Goal: Task Accomplishment & Management: Use online tool/utility

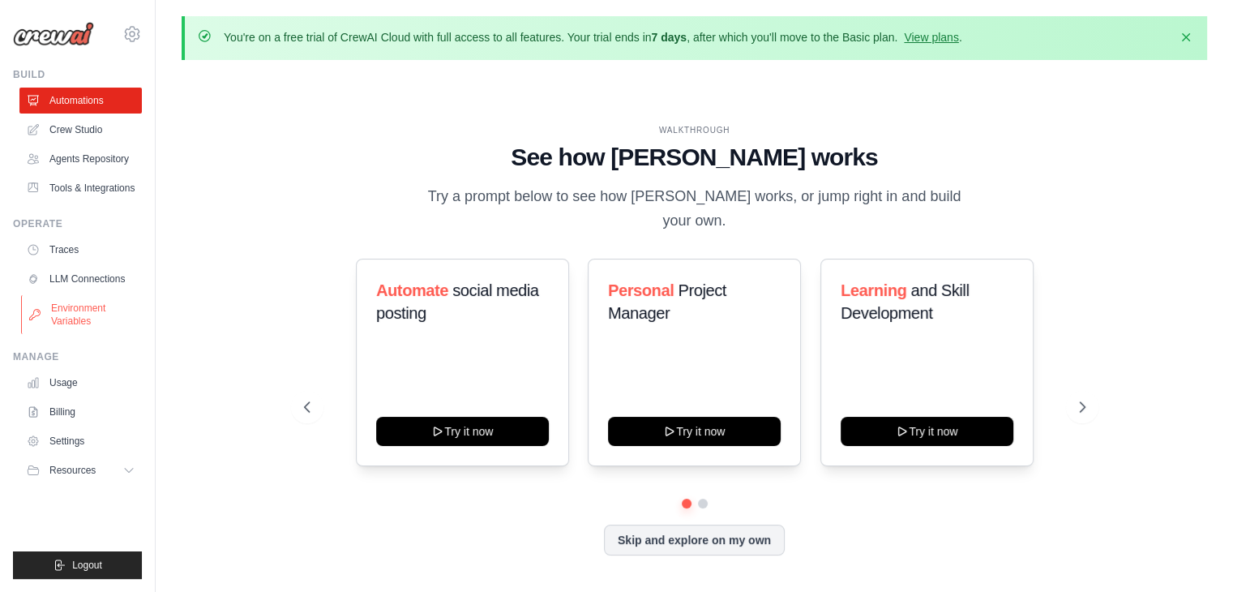
click at [75, 297] on link "Environment Variables" at bounding box center [82, 314] width 122 height 39
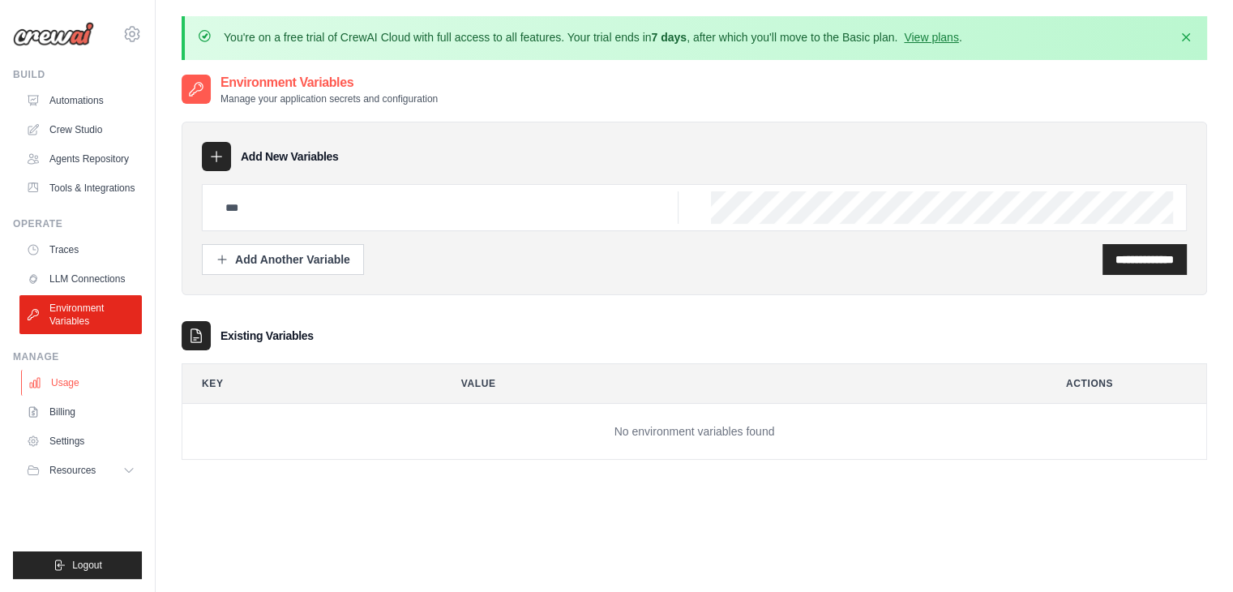
click at [50, 383] on link "Usage" at bounding box center [82, 383] width 122 height 26
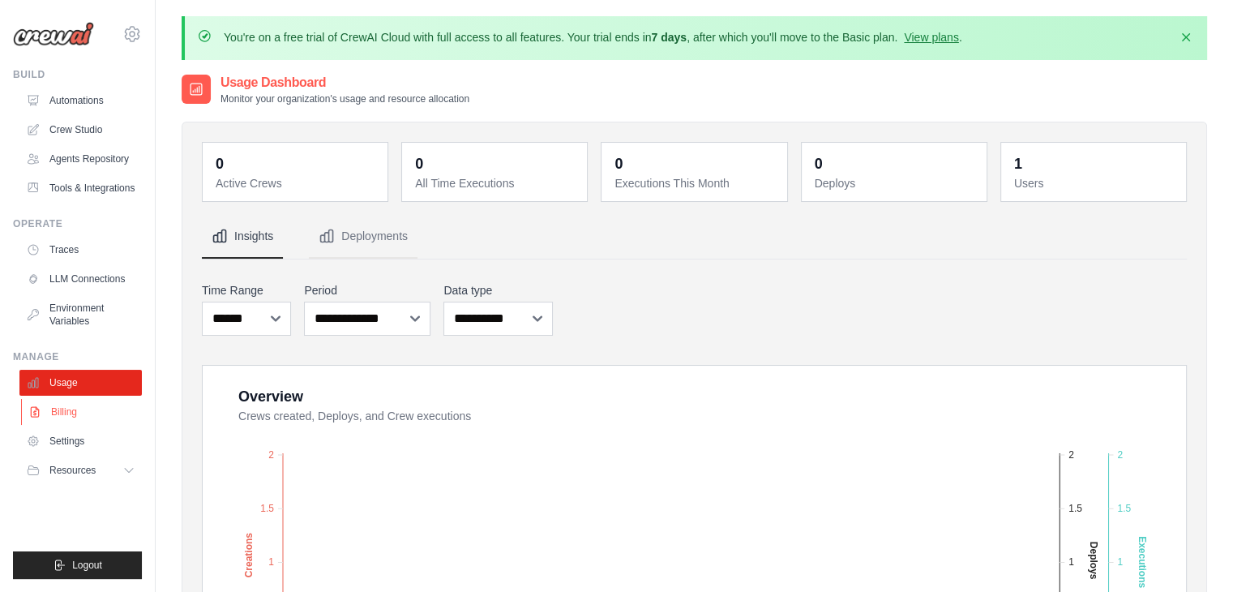
click at [67, 419] on link "Billing" at bounding box center [82, 412] width 122 height 26
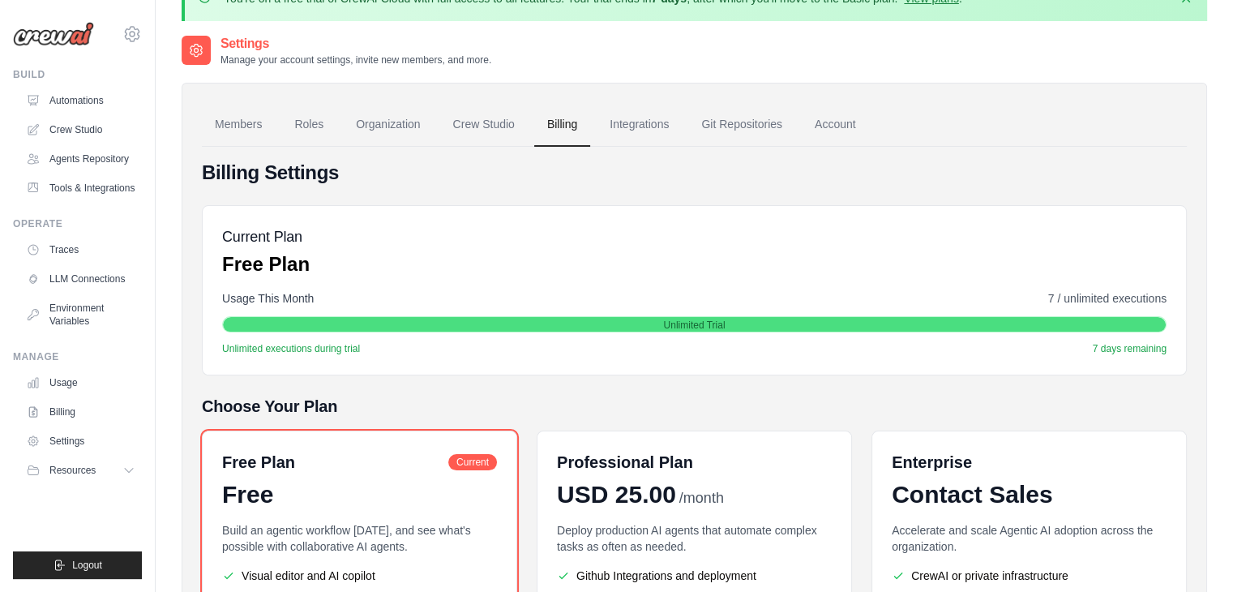
scroll to position [16, 0]
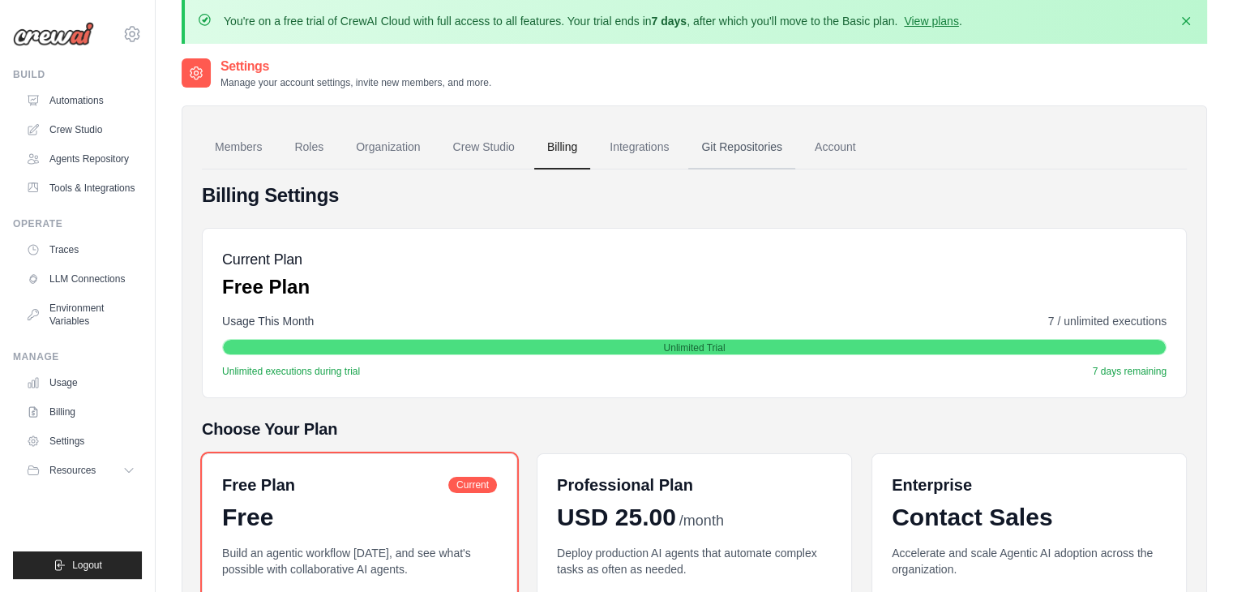
click at [769, 153] on link "Git Repositories" at bounding box center [741, 148] width 107 height 44
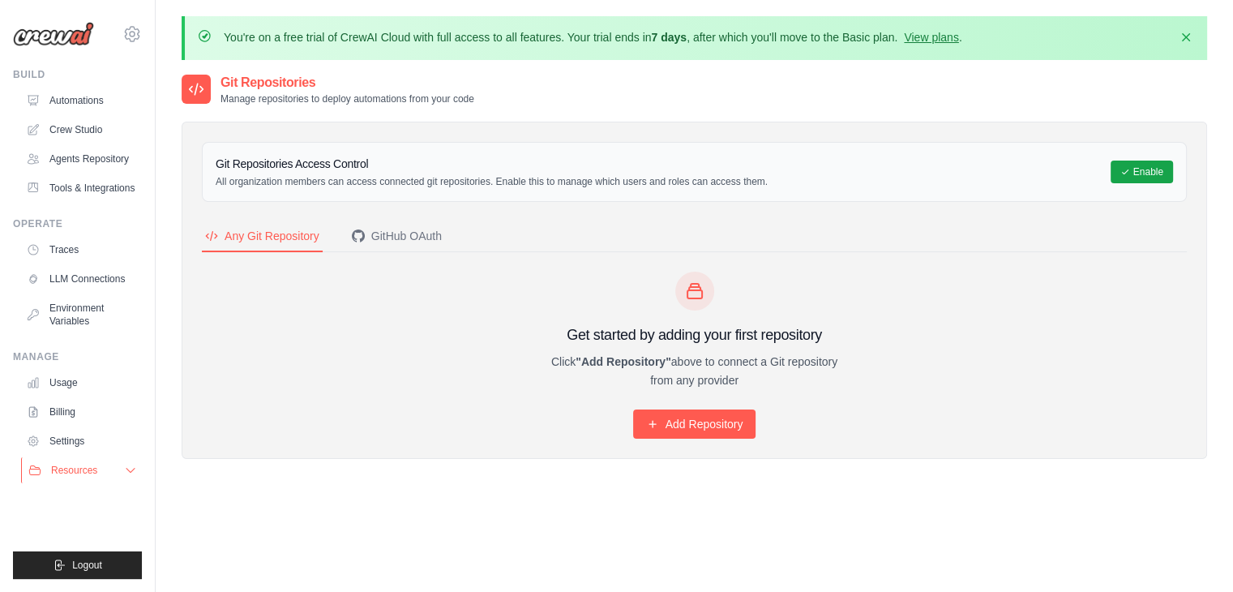
click at [84, 468] on span "Resources" at bounding box center [74, 470] width 46 height 13
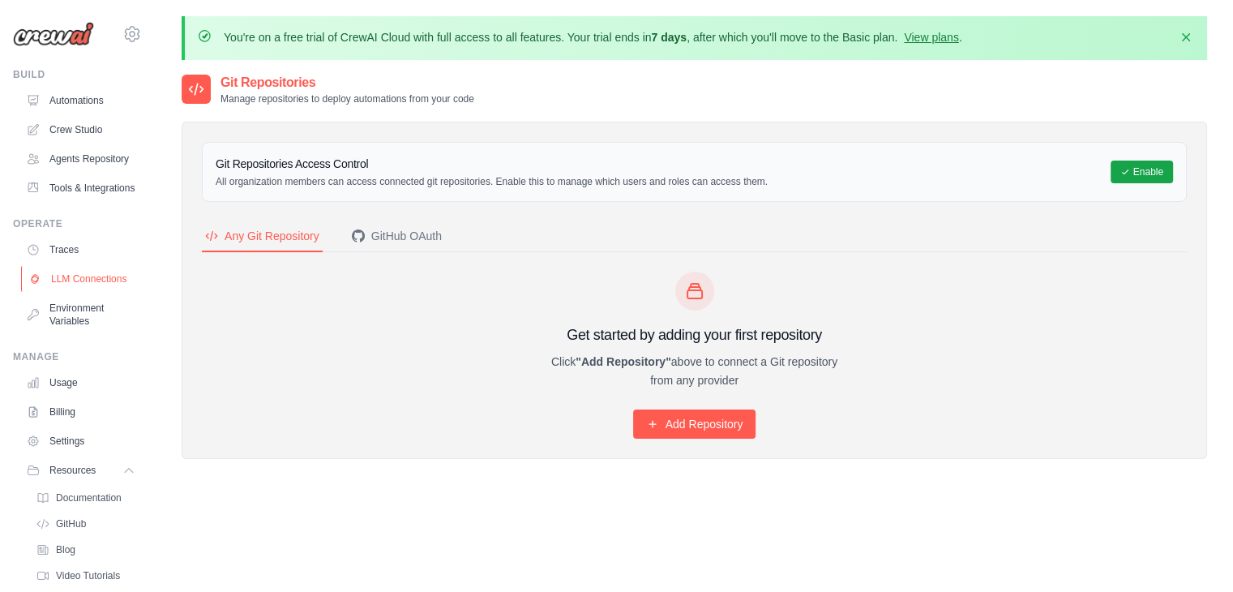
click at [79, 292] on link "LLM Connections" at bounding box center [82, 279] width 122 height 26
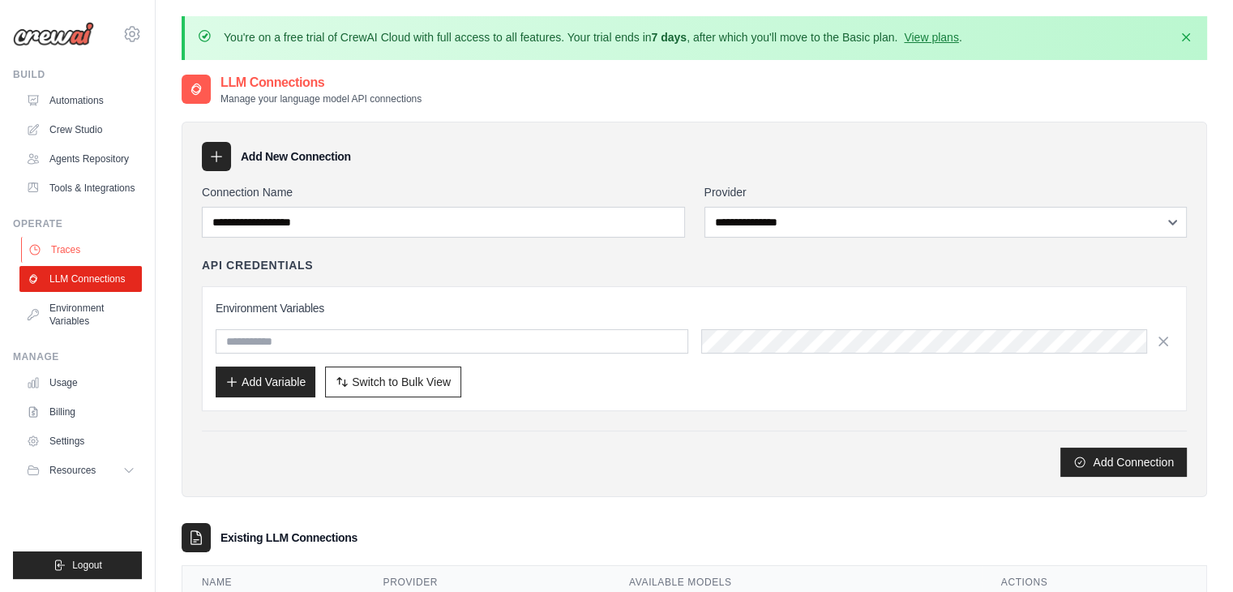
click at [106, 246] on link "Traces" at bounding box center [82, 250] width 122 height 26
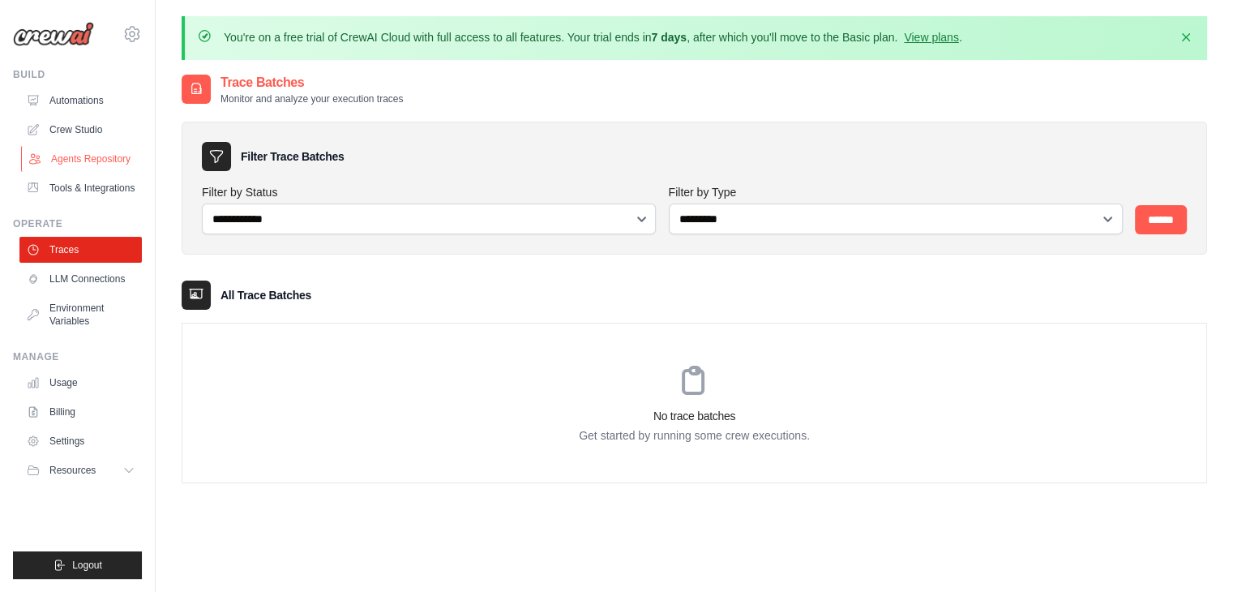
click at [117, 153] on link "Agents Repository" at bounding box center [82, 159] width 122 height 26
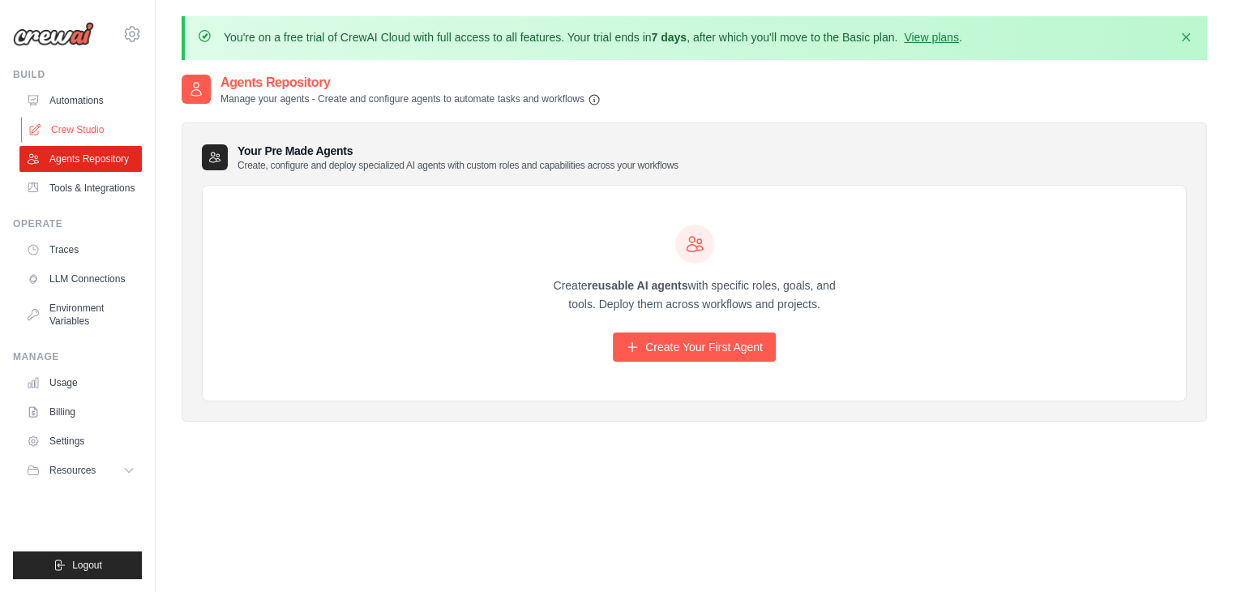
click at [113, 124] on link "Crew Studio" at bounding box center [82, 130] width 122 height 26
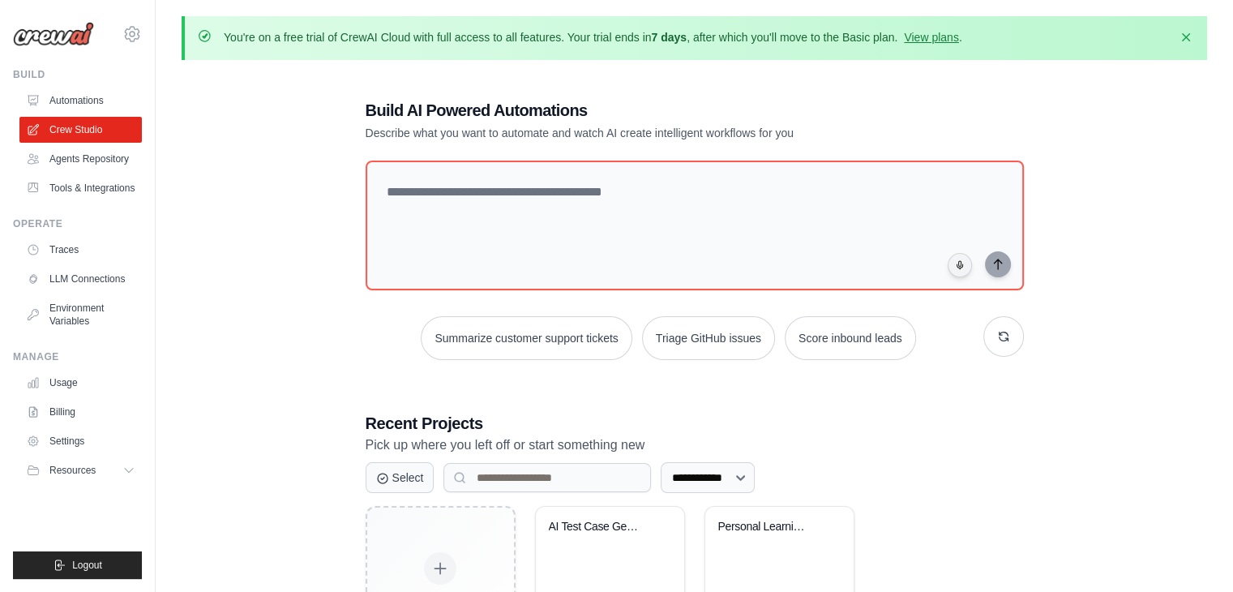
scroll to position [52, 0]
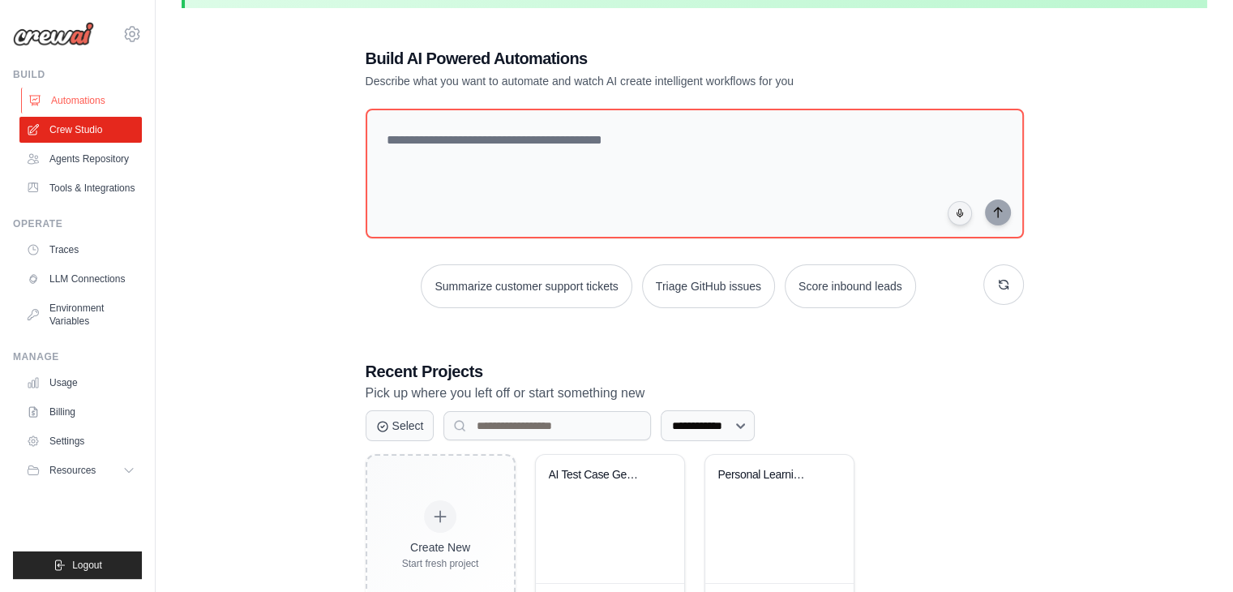
click at [121, 105] on link "Automations" at bounding box center [82, 101] width 122 height 26
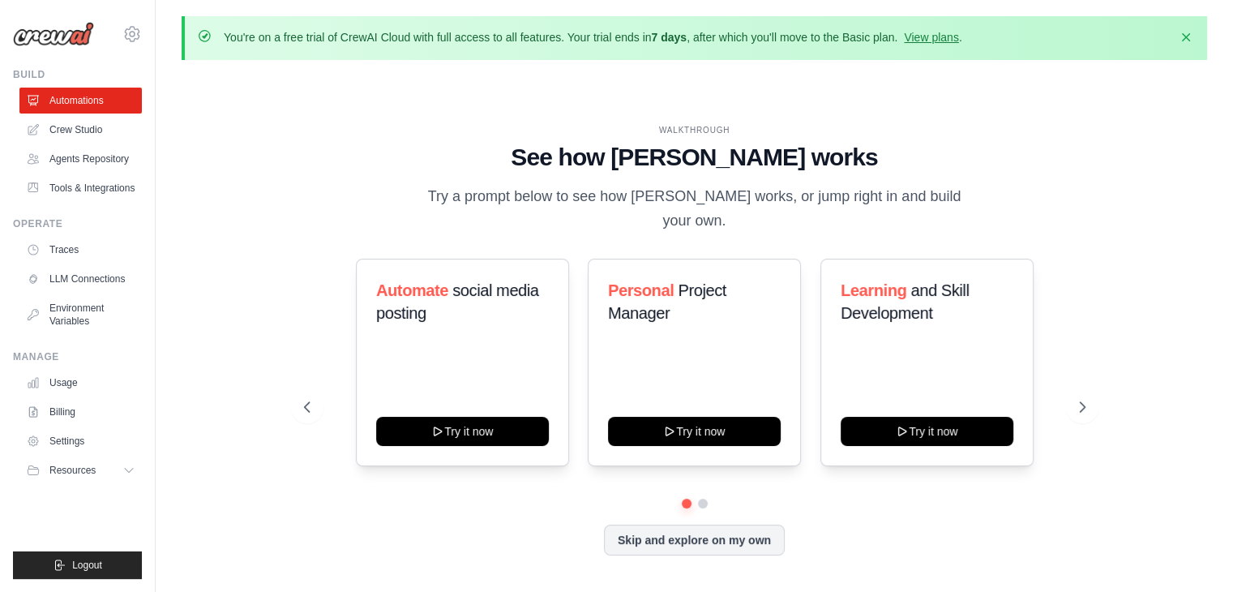
scroll to position [56, 0]
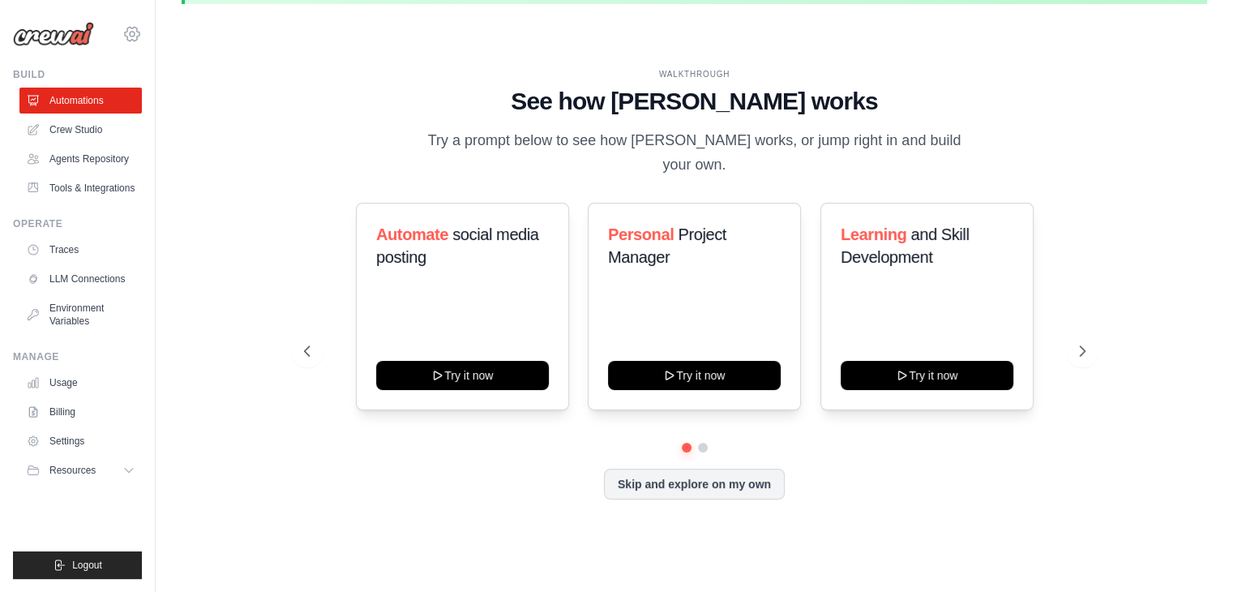
click at [141, 35] on icon at bounding box center [131, 33] width 19 height 19
click at [167, 92] on span "Settings" at bounding box center [201, 100] width 128 height 16
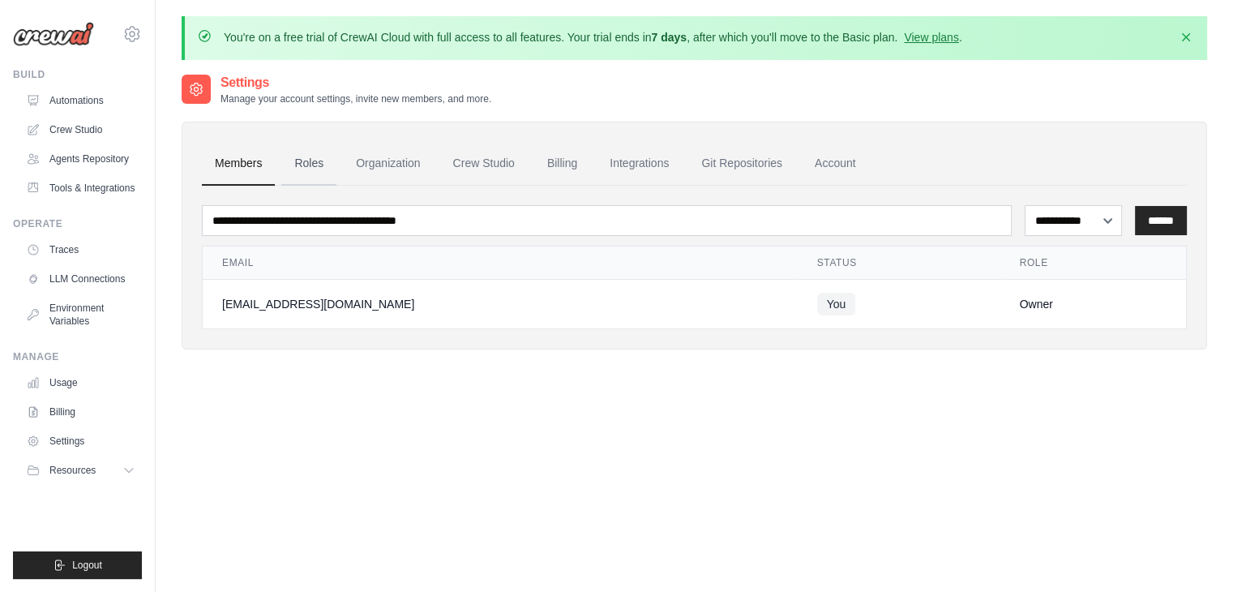
click at [310, 167] on link "Roles" at bounding box center [308, 164] width 55 height 44
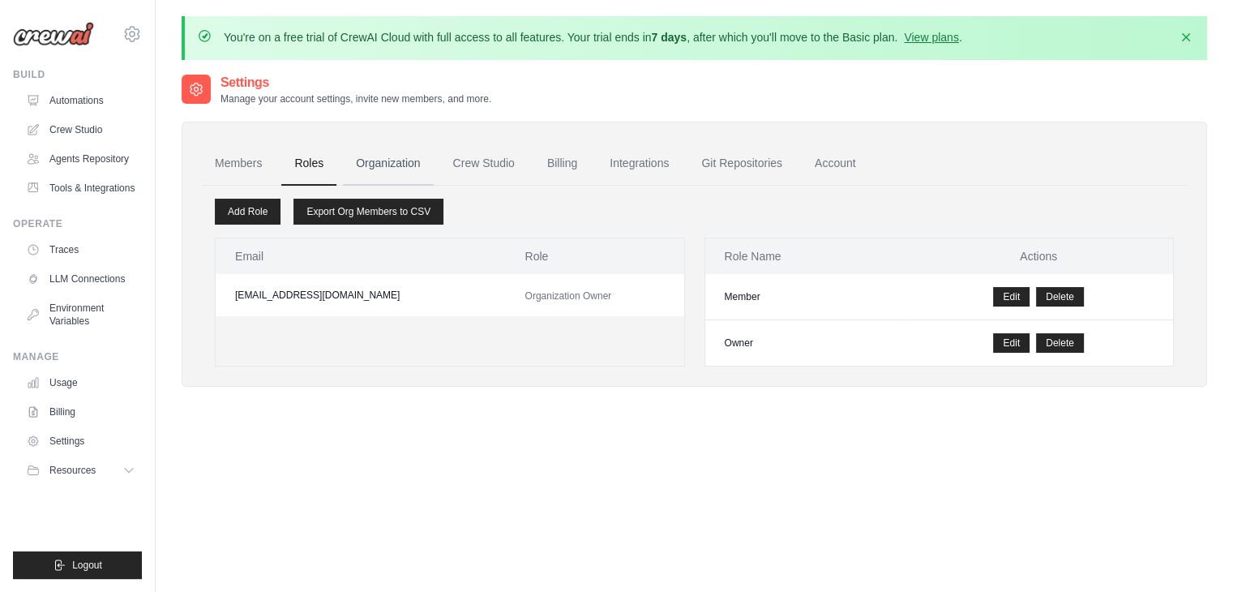
click at [381, 149] on link "Organization" at bounding box center [388, 164] width 90 height 44
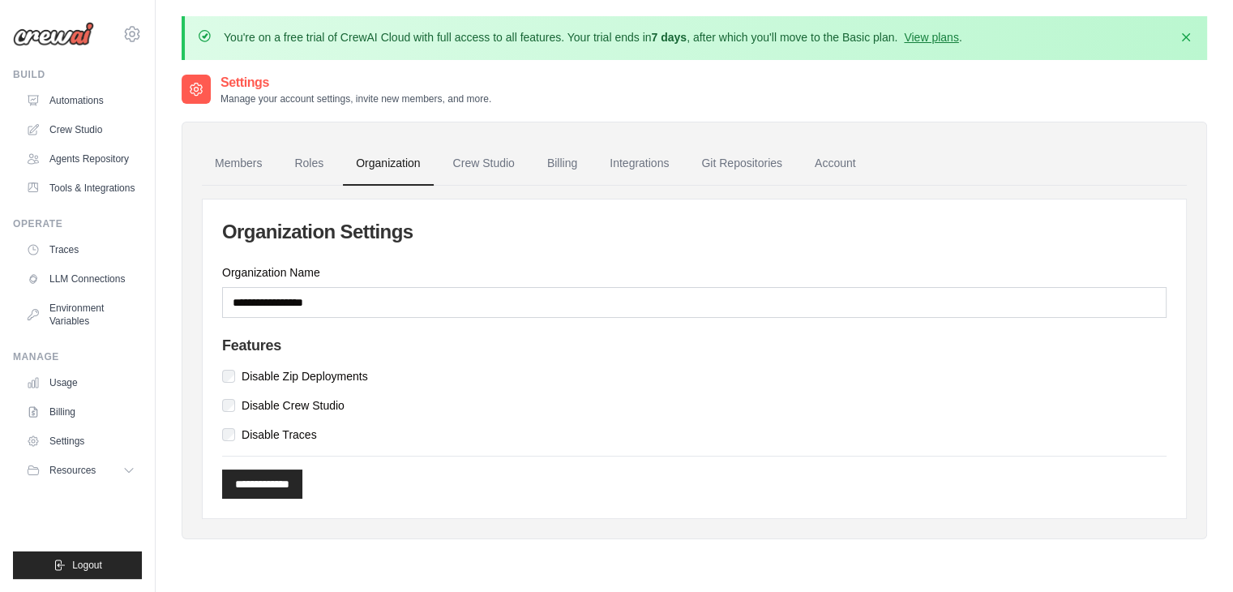
click at [483, 135] on div "**********" at bounding box center [694, 330] width 1025 height 417
click at [489, 151] on link "Crew Studio" at bounding box center [484, 164] width 88 height 44
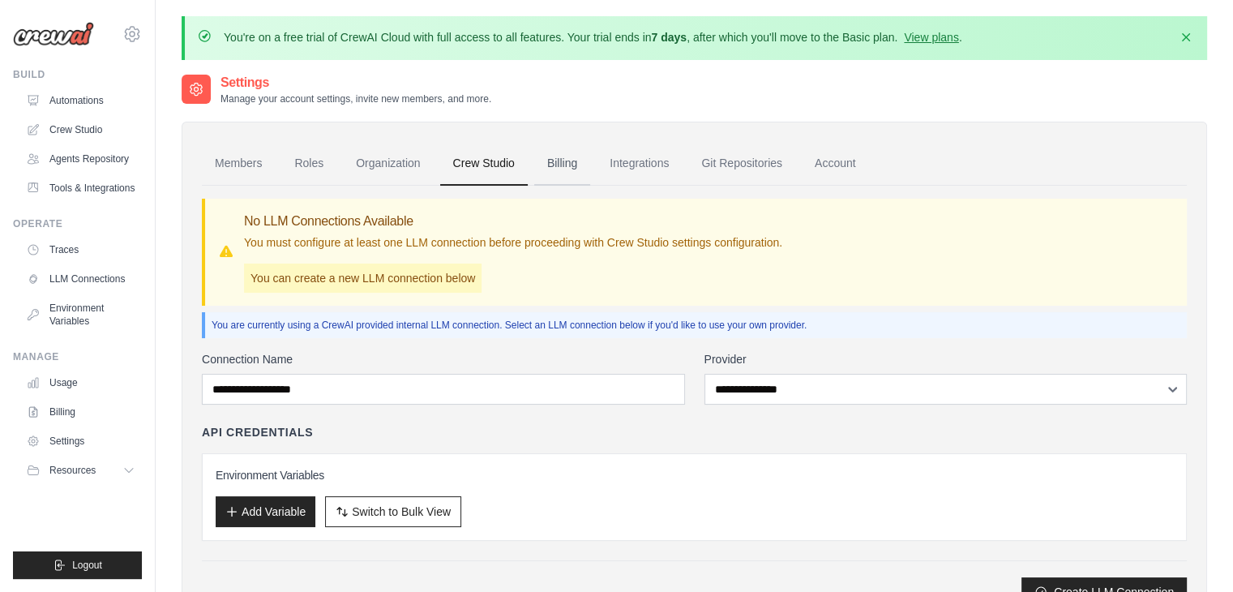
click at [556, 157] on link "Billing" at bounding box center [562, 164] width 56 height 44
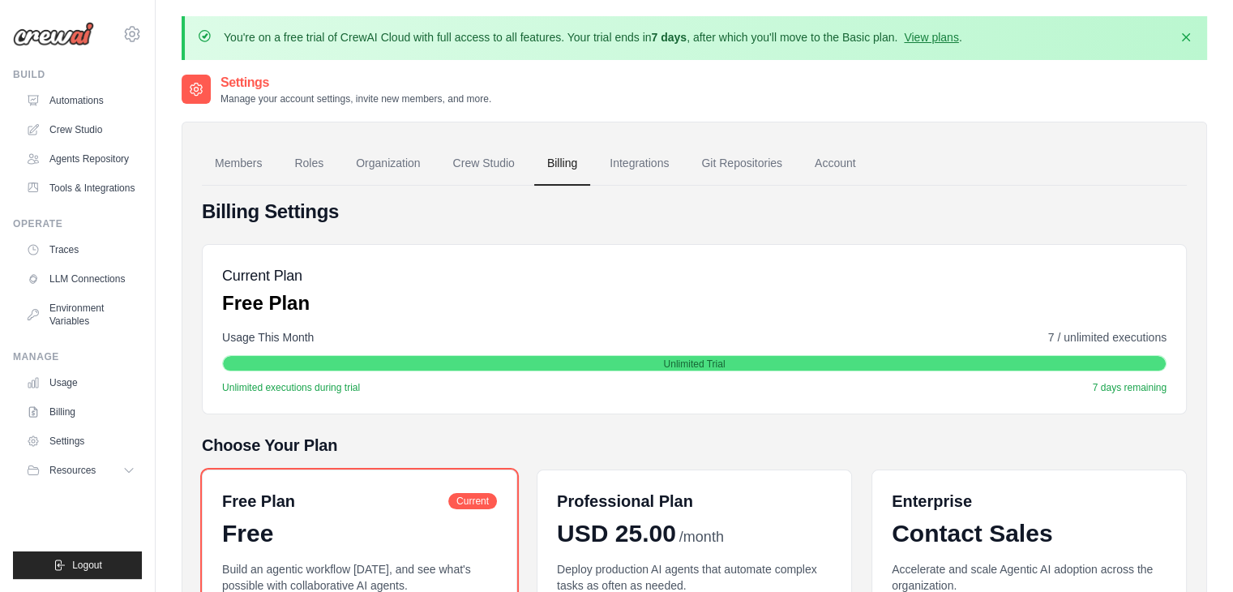
click at [615, 153] on link "Integrations" at bounding box center [639, 164] width 85 height 44
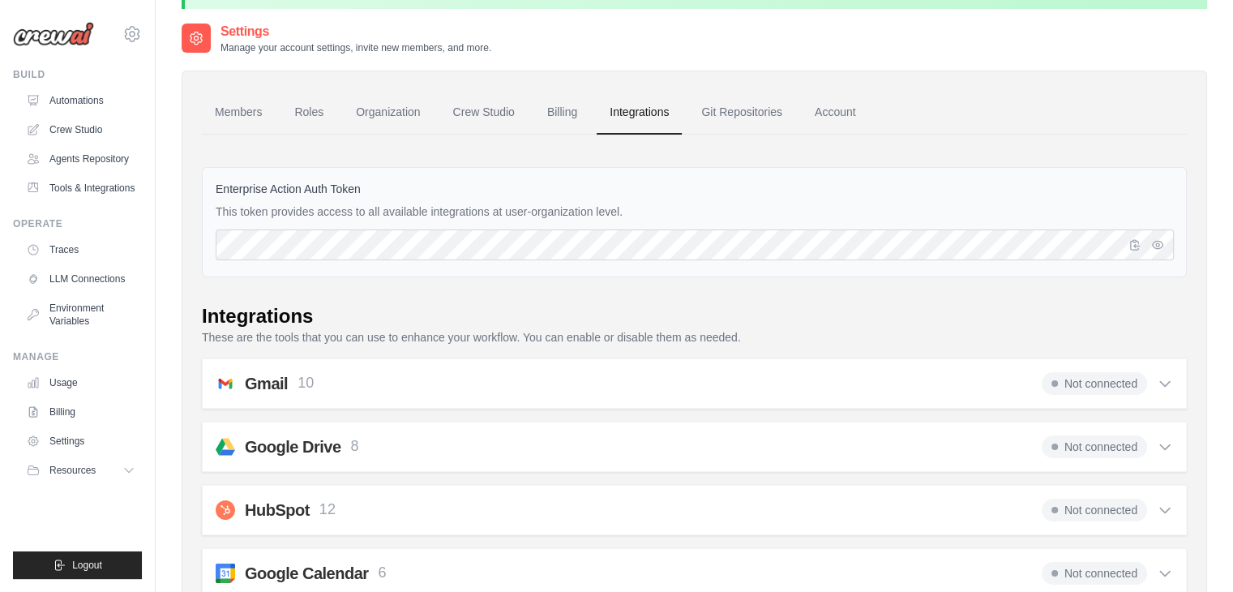
scroll to position [57, 0]
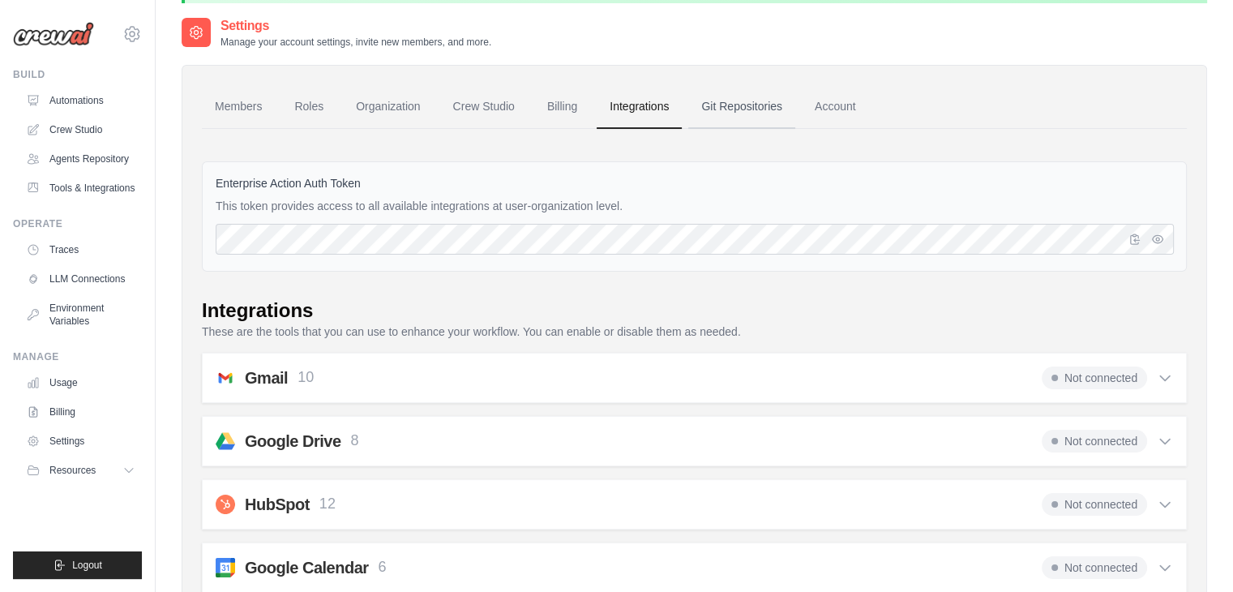
click at [733, 93] on link "Git Repositories" at bounding box center [741, 107] width 107 height 44
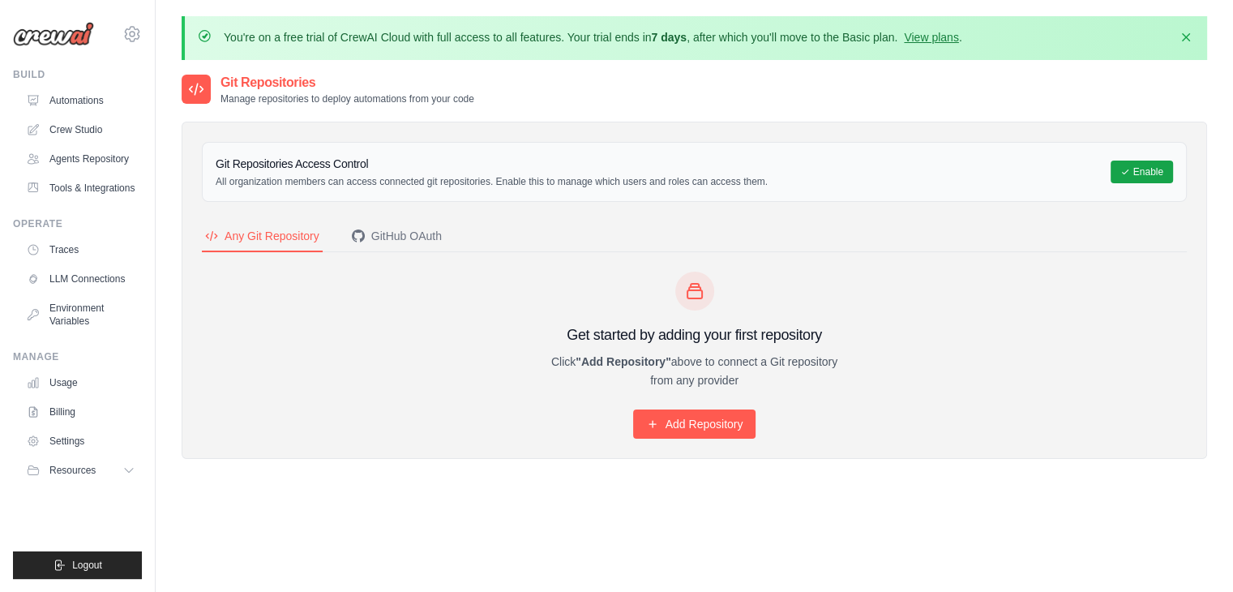
scroll to position [57, 0]
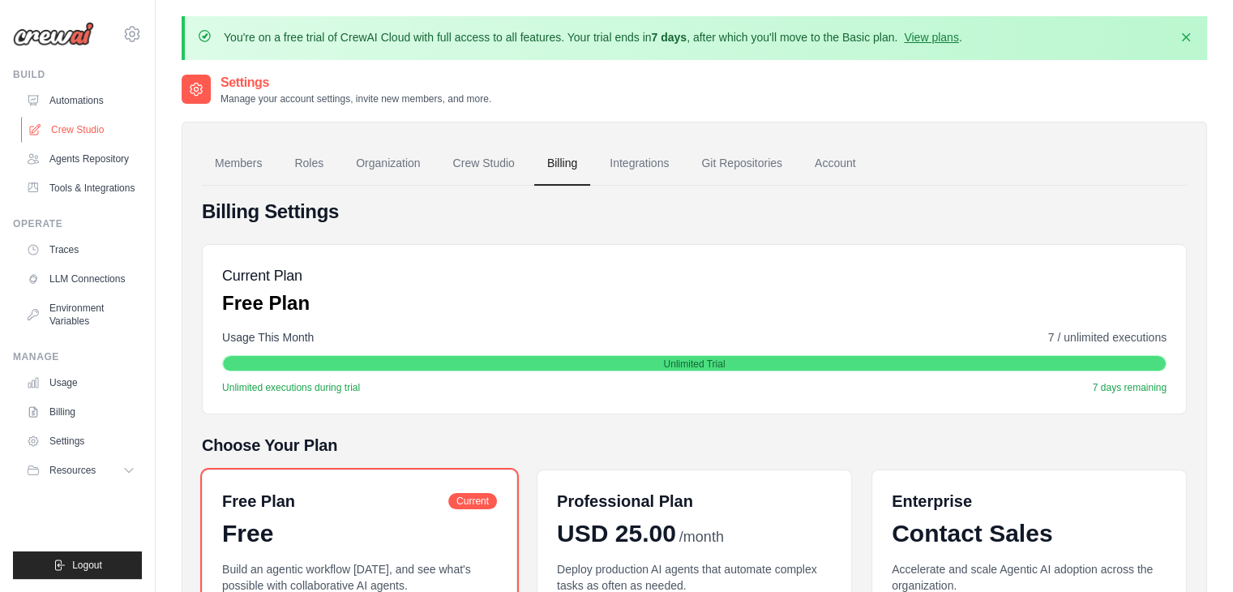
click at [88, 132] on link "Crew Studio" at bounding box center [82, 130] width 122 height 26
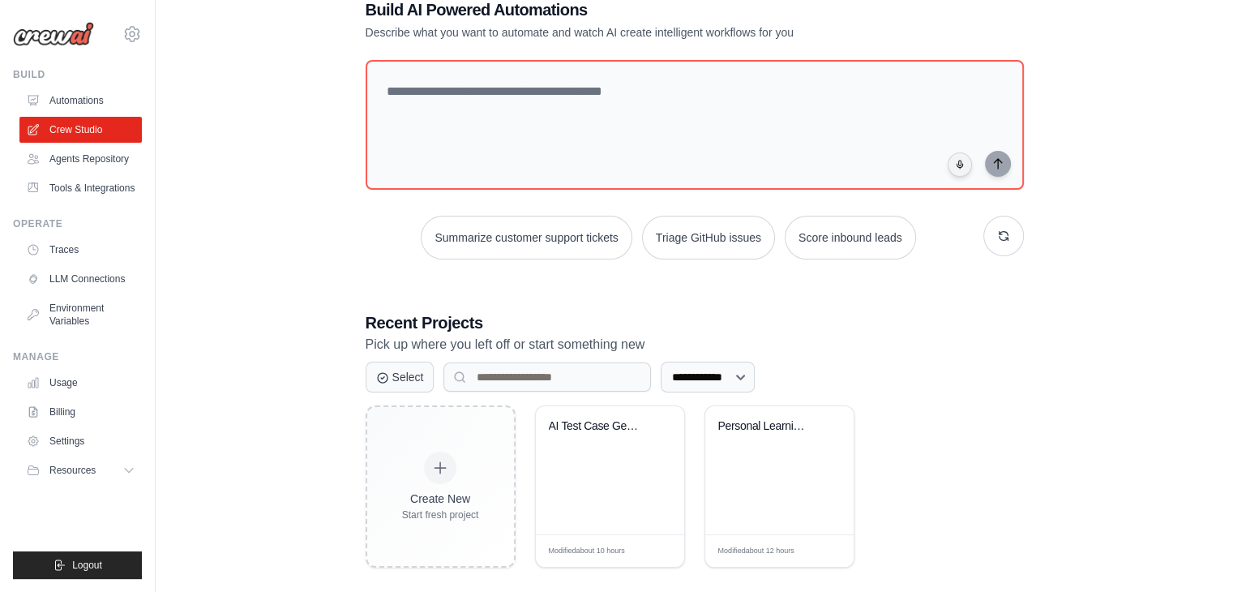
scroll to position [118, 0]
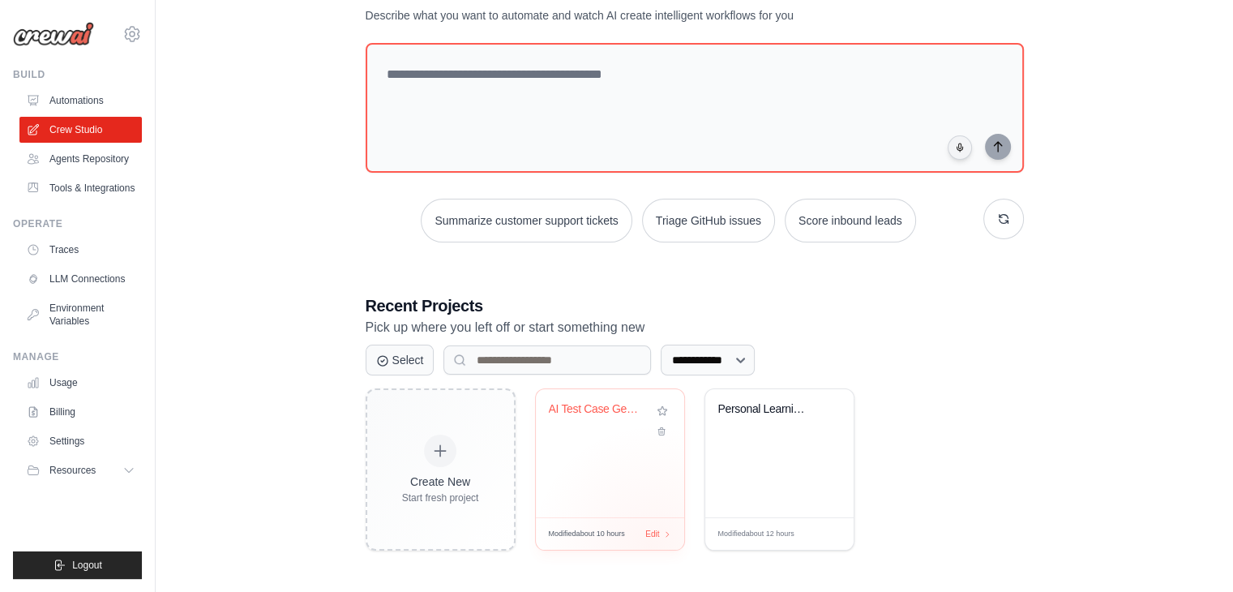
click at [652, 545] on div "Create New Start fresh project AI Test Case Generation & Execution... Modified …" at bounding box center [695, 469] width 658 height 162
click at [589, 428] on div "AI Test Case Generation & Execution..." at bounding box center [610, 420] width 122 height 37
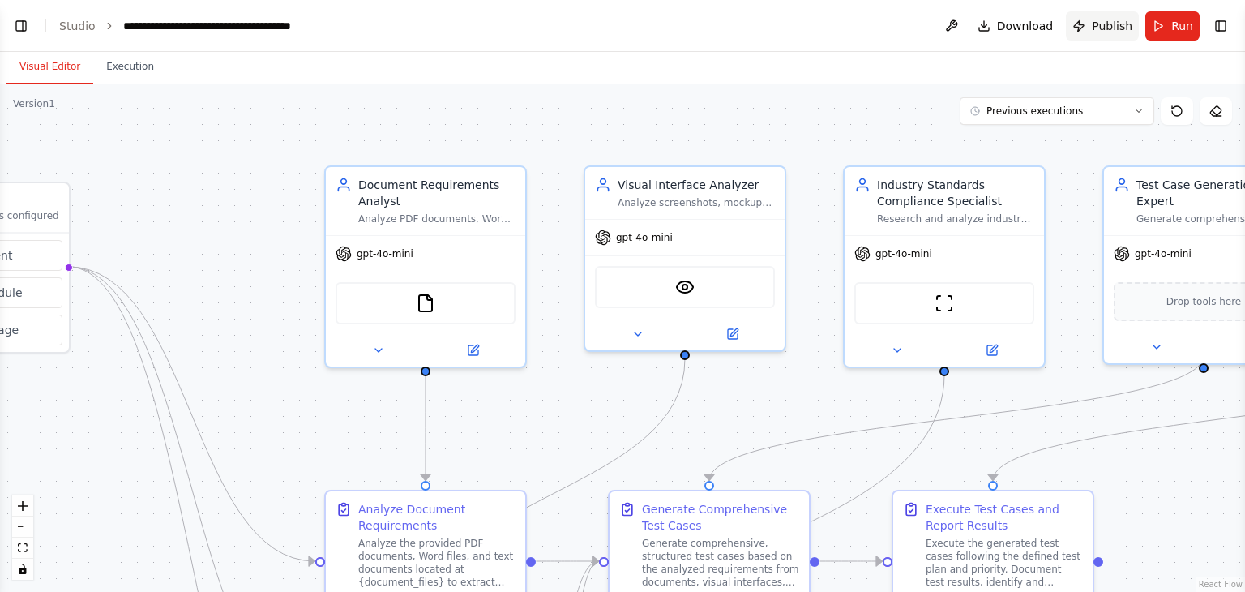
click at [1086, 29] on button "Publish" at bounding box center [1102, 25] width 73 height 29
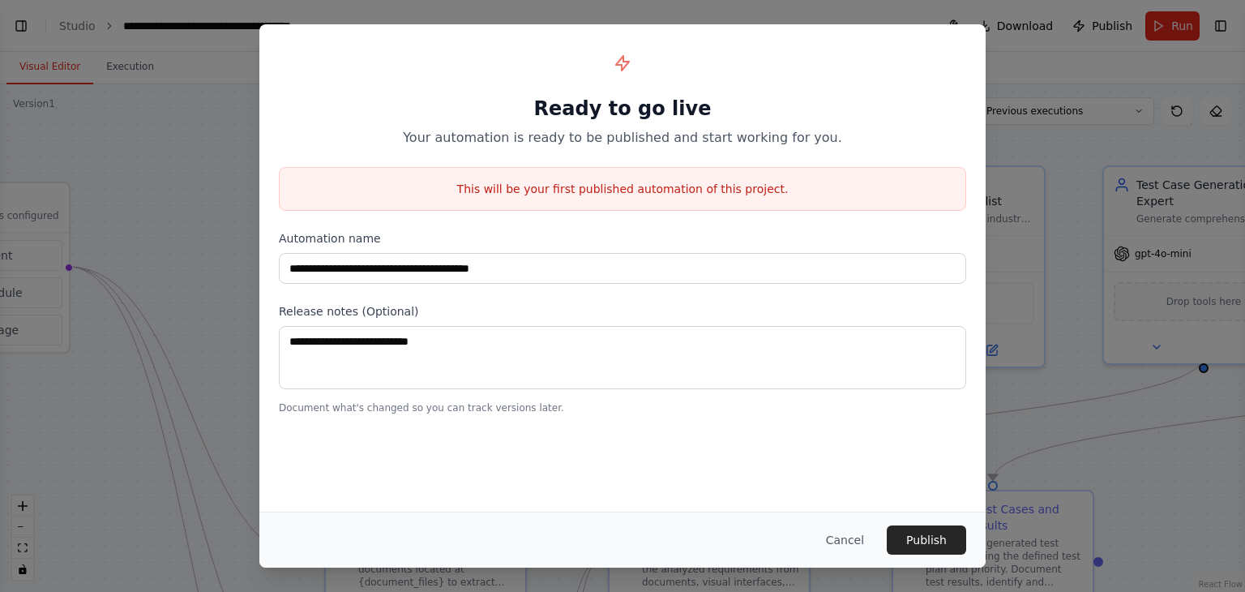
scroll to position [7333, 0]
click at [483, 130] on p "Your automation is ready to be published and start working for you." at bounding box center [622, 137] width 687 height 19
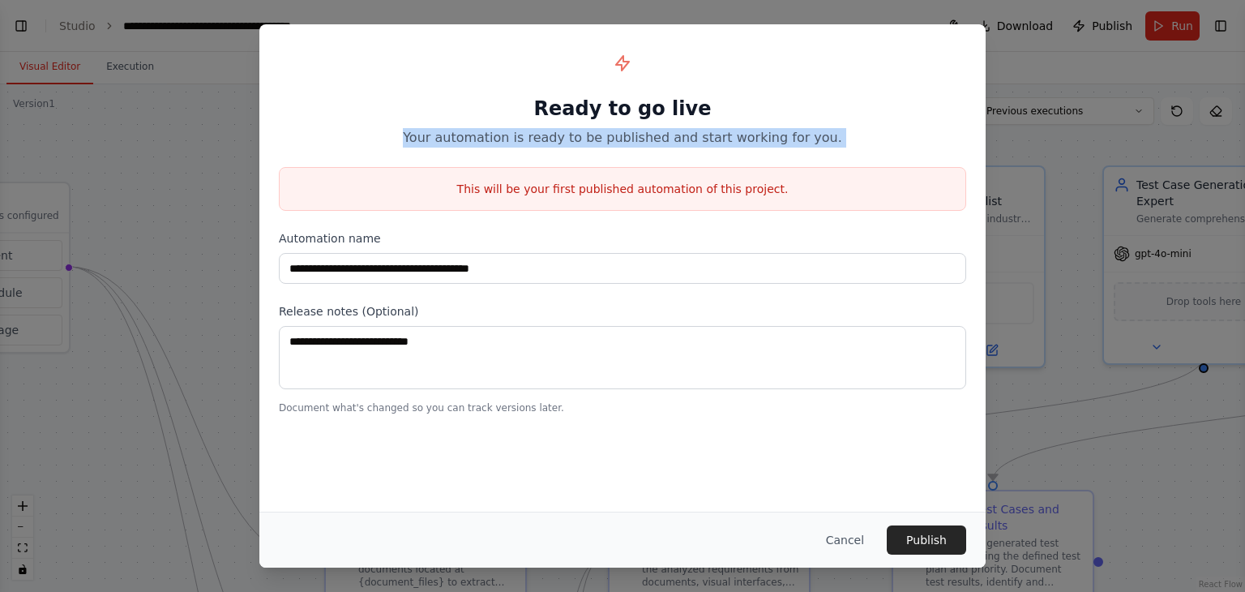
click at [483, 130] on p "Your automation is ready to be published and start working for you." at bounding box center [622, 137] width 687 height 19
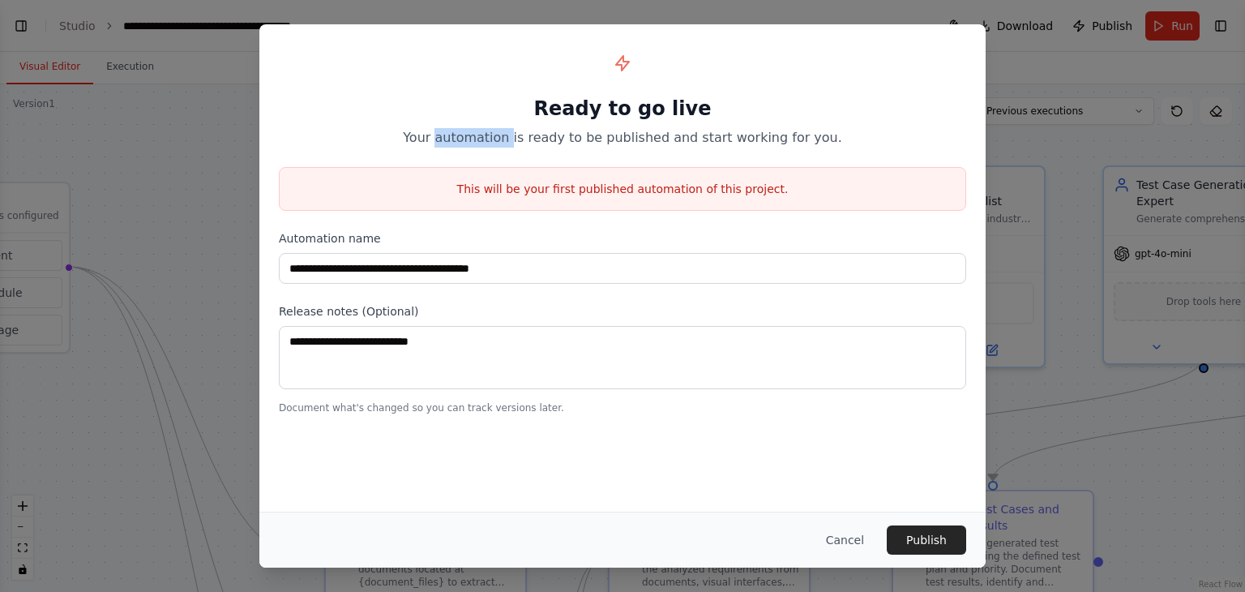
click at [483, 130] on p "Your automation is ready to be published and start working for you." at bounding box center [622, 137] width 687 height 19
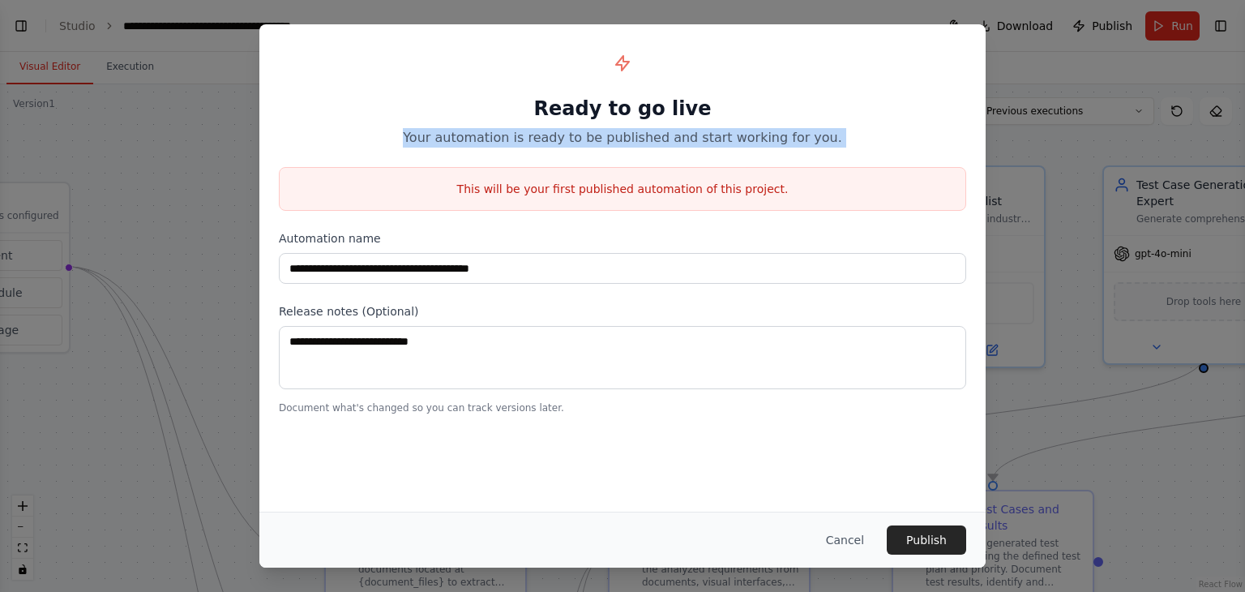
click at [483, 130] on p "Your automation is ready to be published and start working for you." at bounding box center [622, 137] width 687 height 19
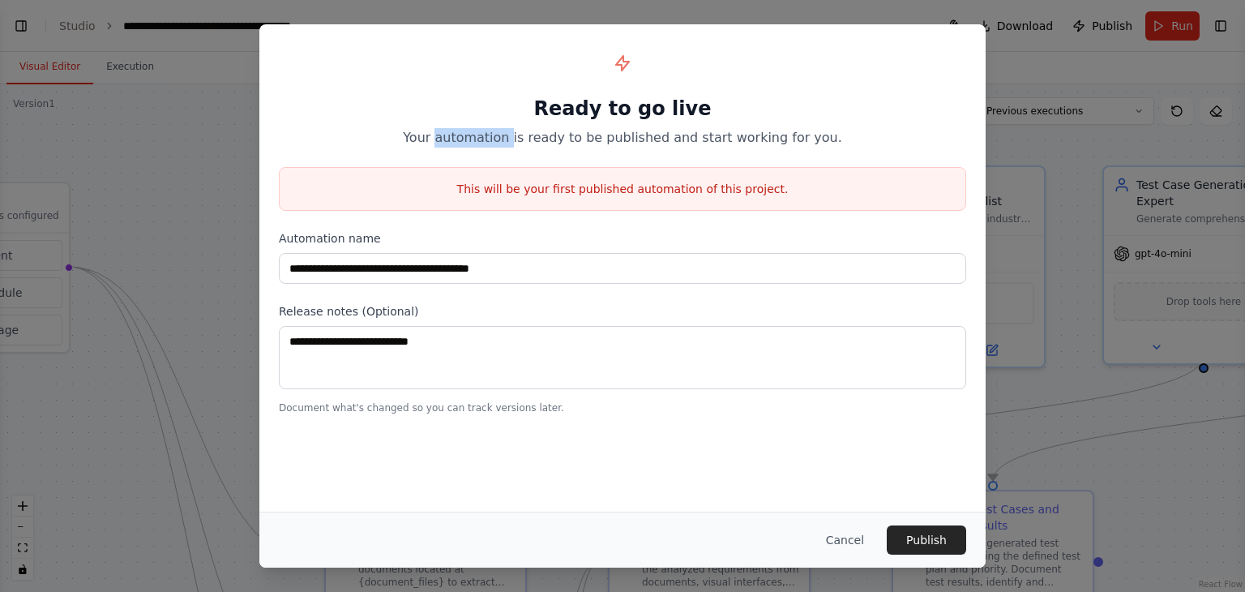
click at [483, 130] on p "Your automation is ready to be published and start working for you." at bounding box center [622, 137] width 687 height 19
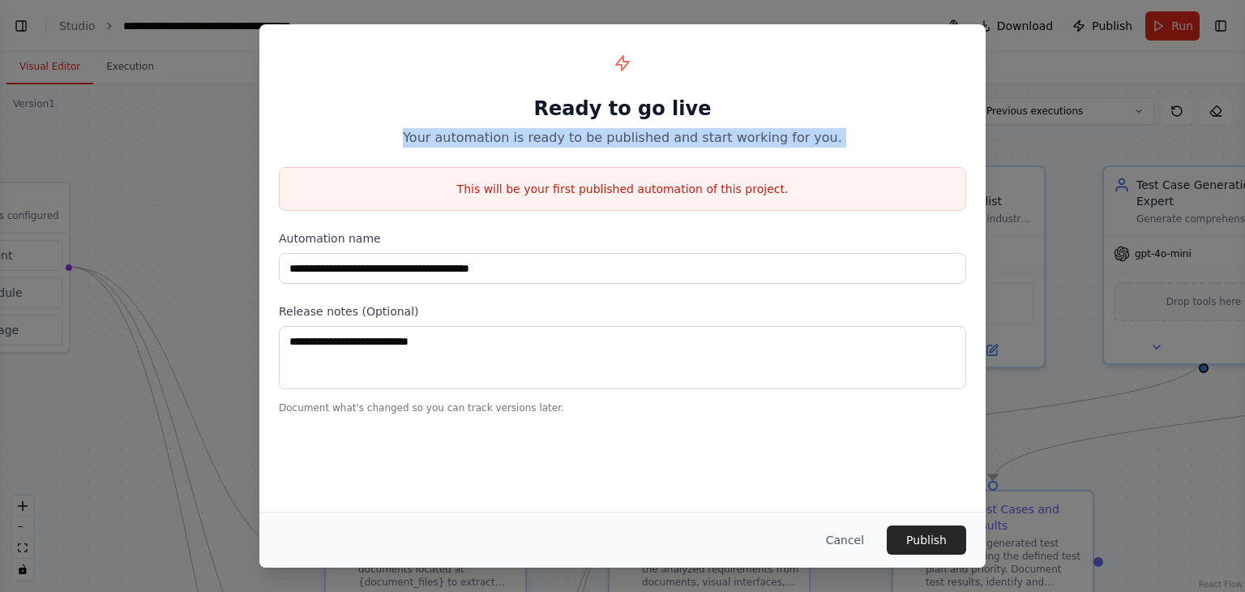
click at [483, 130] on p "Your automation is ready to be published and start working for you." at bounding box center [622, 137] width 687 height 19
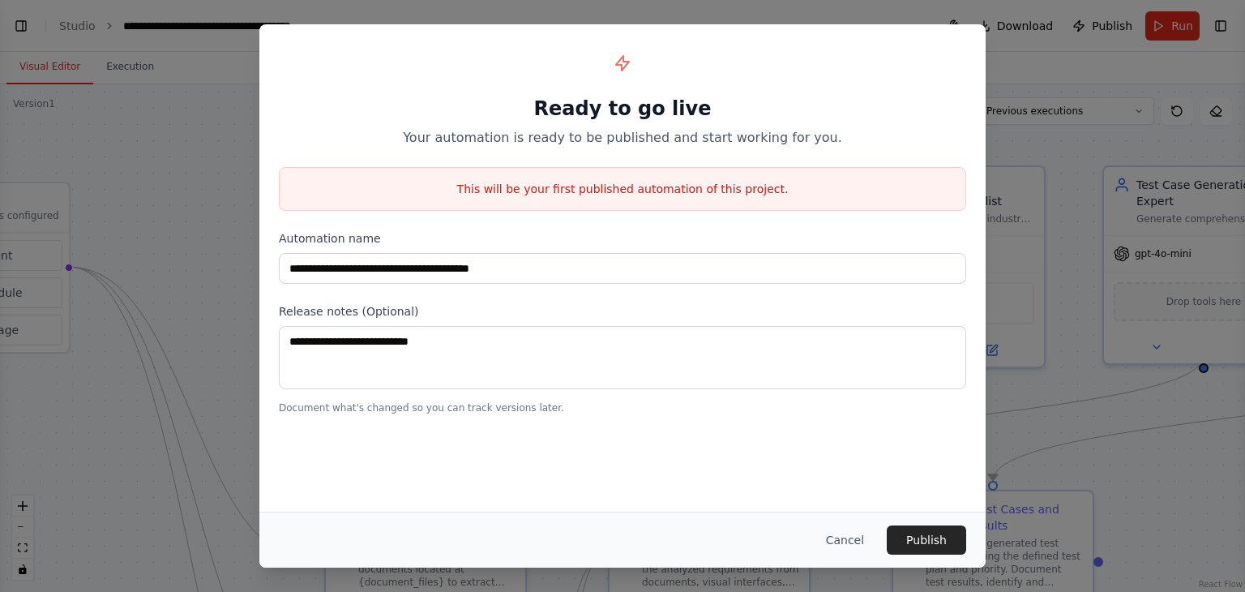
click at [227, 176] on div "**********" at bounding box center [622, 296] width 1245 height 592
click at [835, 533] on button "Cancel" at bounding box center [845, 539] width 64 height 29
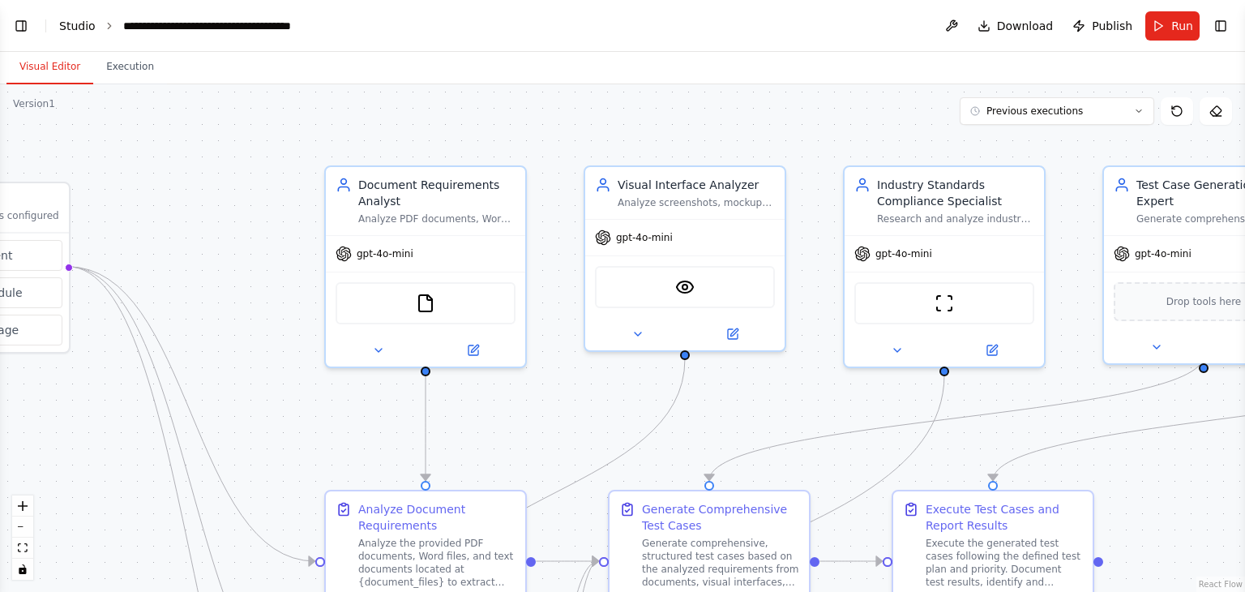
click at [82, 28] on link "Studio" at bounding box center [77, 25] width 36 height 13
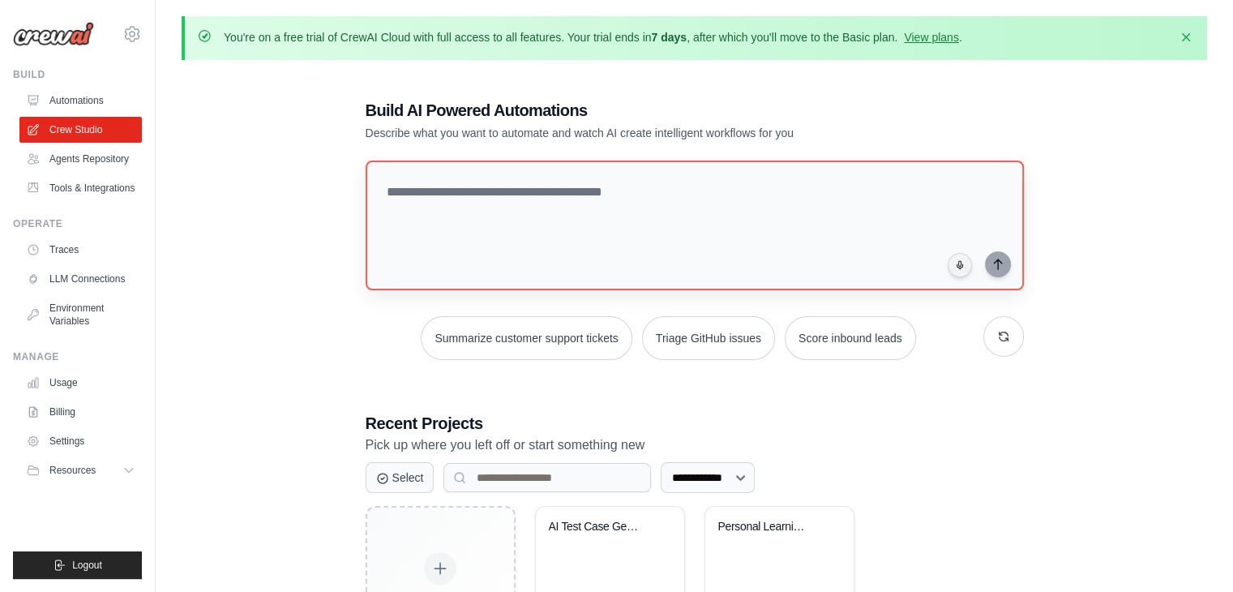
scroll to position [118, 0]
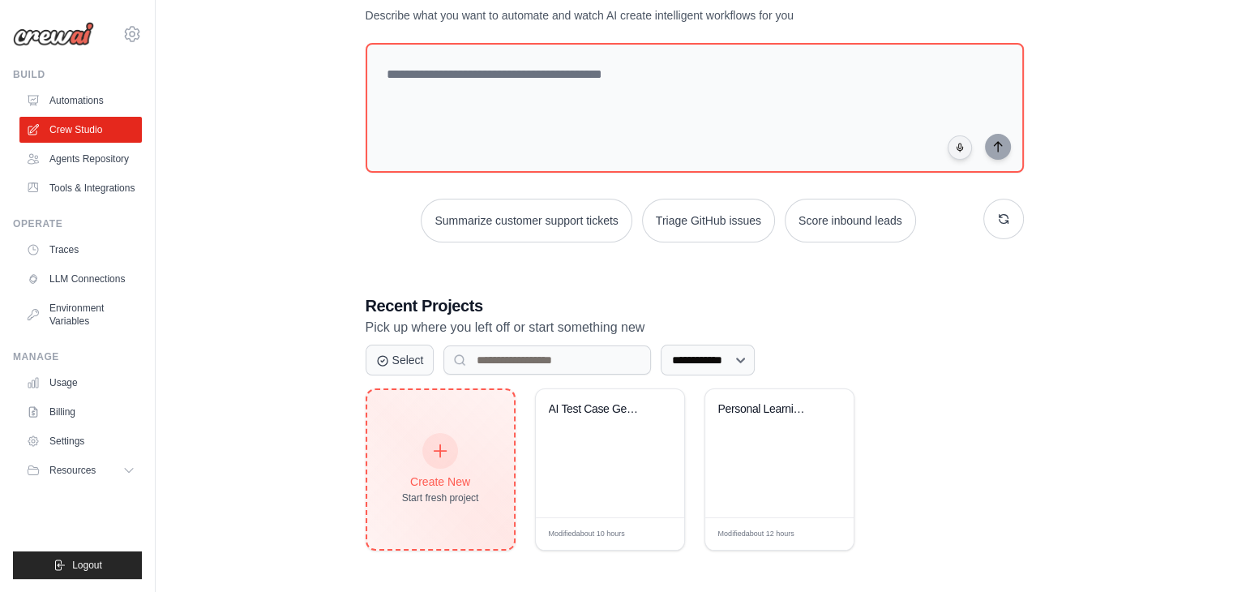
click at [451, 466] on div "Create New Start fresh project" at bounding box center [440, 469] width 77 height 70
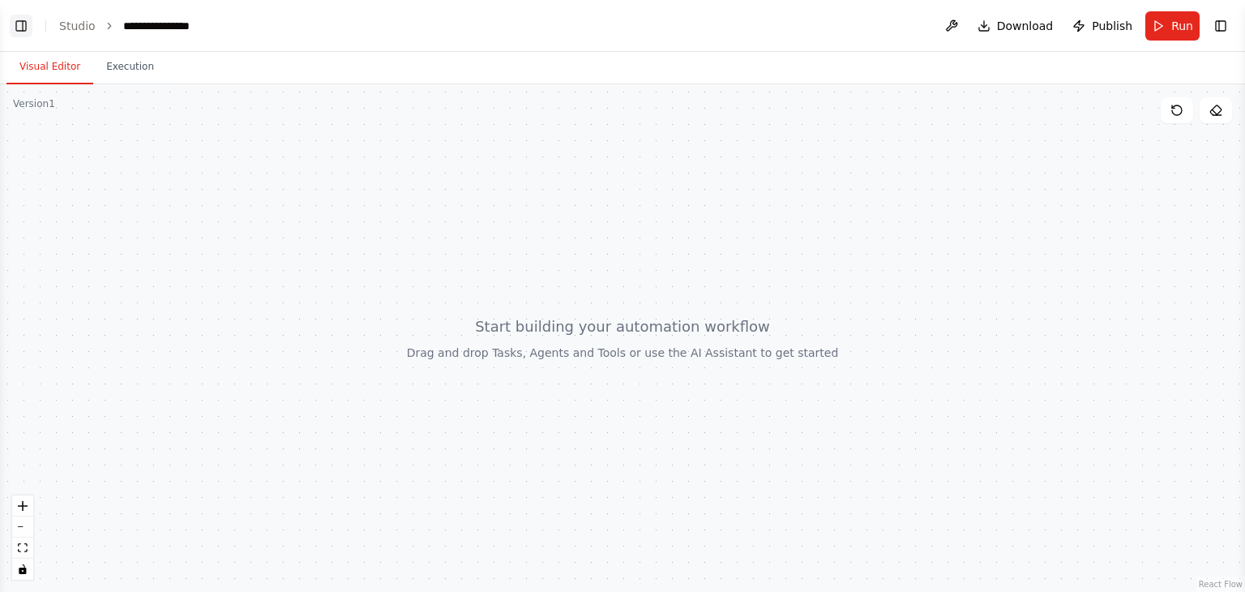
click at [28, 33] on button "Toggle Left Sidebar" at bounding box center [21, 26] width 23 height 23
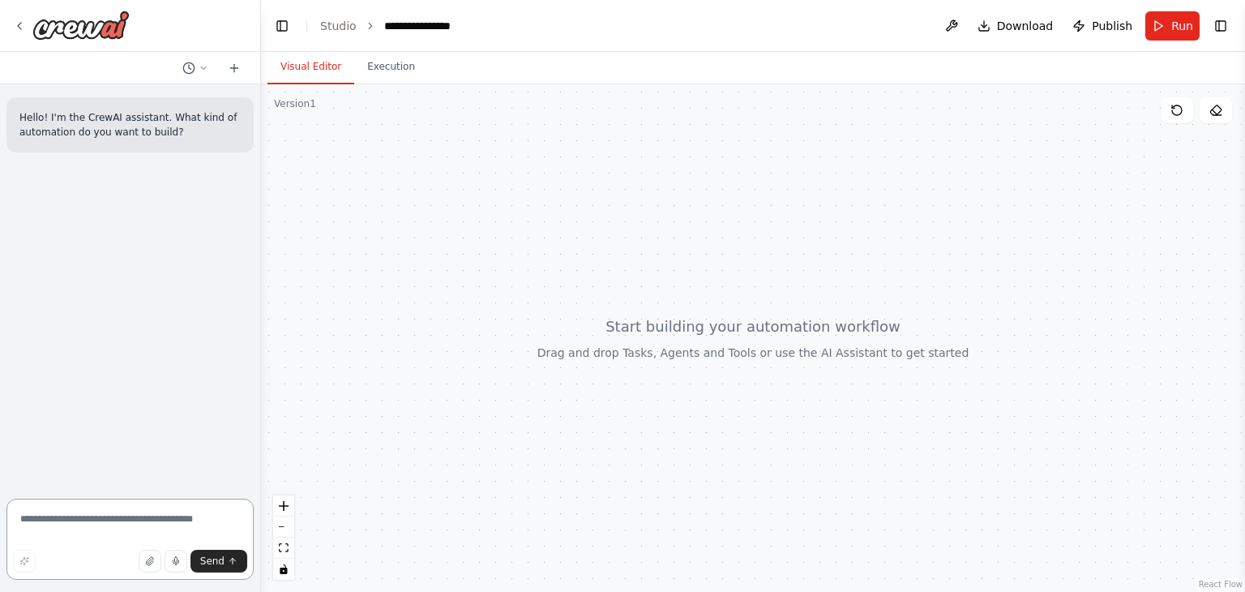
click at [97, 511] on textarea at bounding box center [129, 538] width 247 height 81
paste textarea "**********"
type textarea "**********"
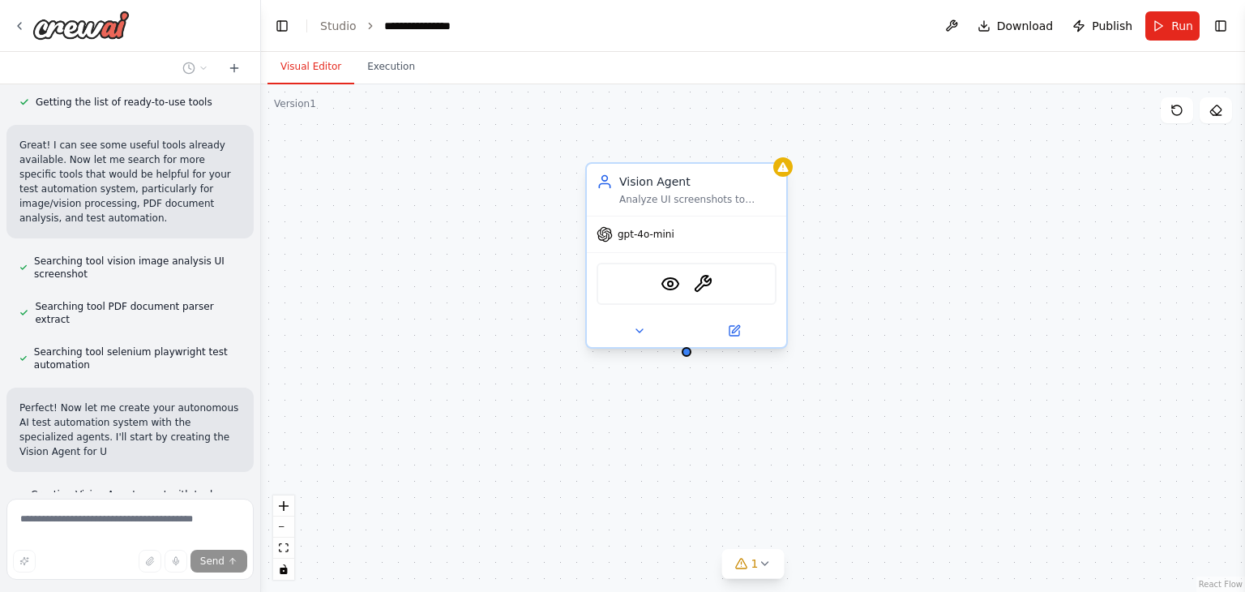
scroll to position [1178, 0]
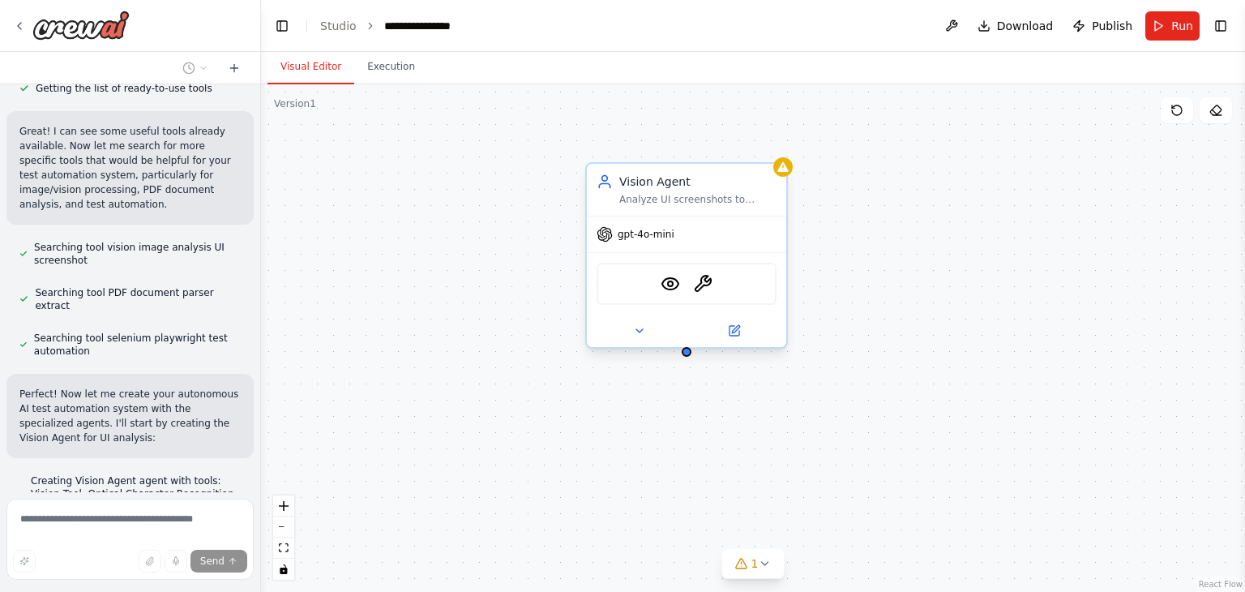
click at [780, 176] on div "Vision Agent Analyze UI screenshots to identify and catalog all interactive ele…" at bounding box center [686, 190] width 199 height 52
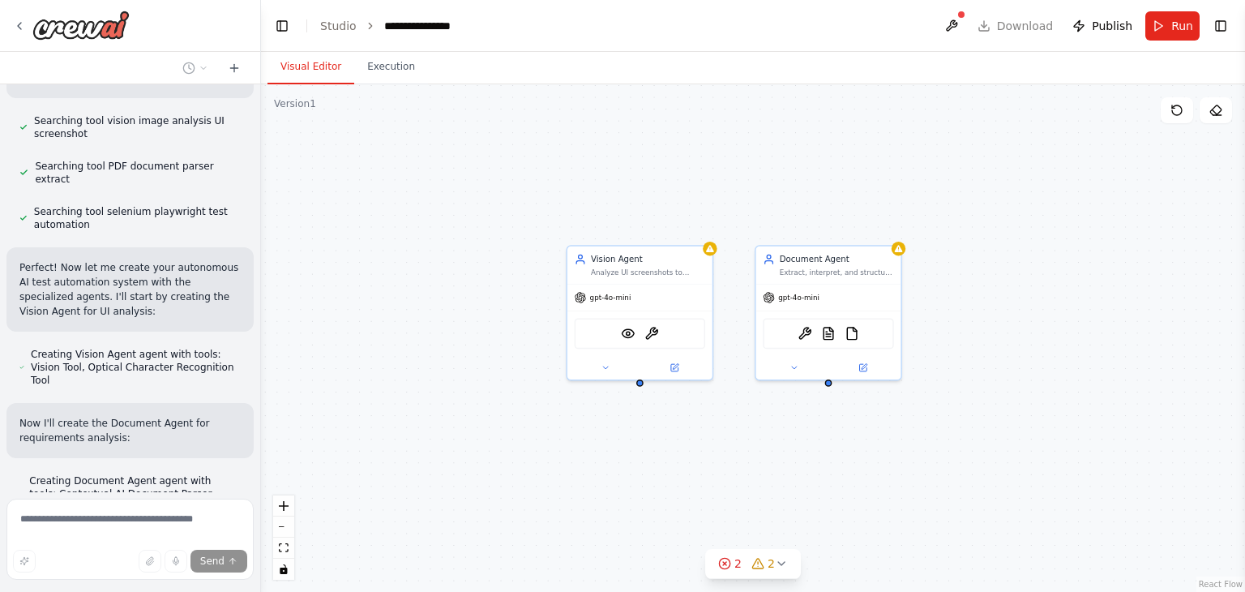
scroll to position [1391, 0]
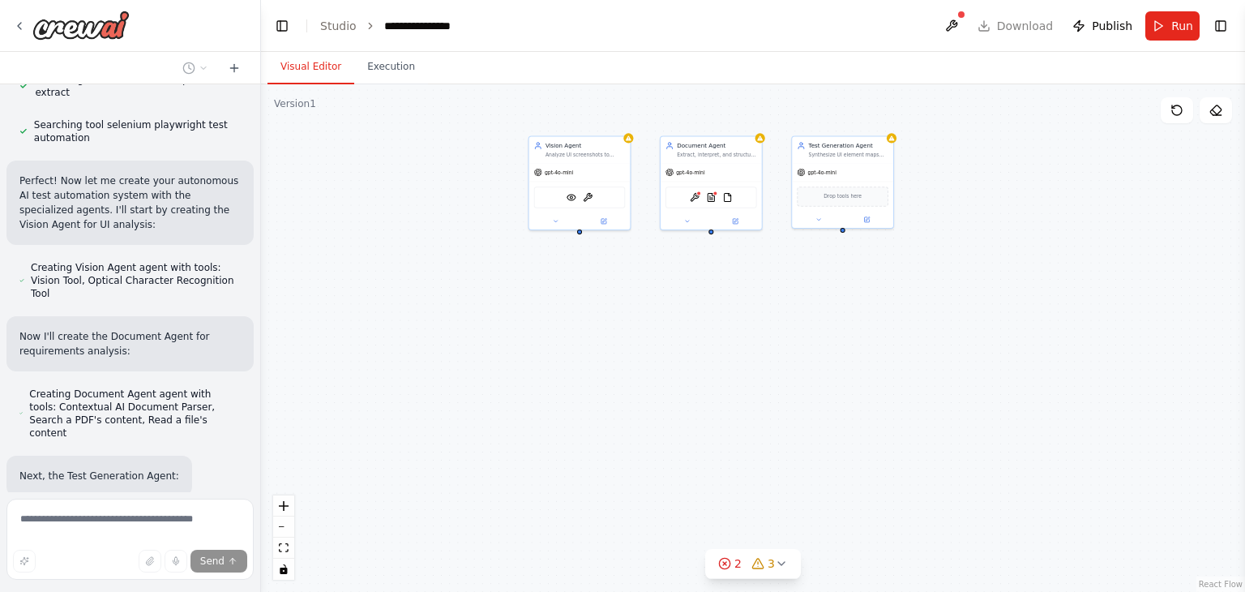
drag, startPoint x: 494, startPoint y: 505, endPoint x: 470, endPoint y: 335, distance: 171.9
click at [470, 335] on div "Vision Agent Analyze UI screenshots to identify and catalog all interactive ele…" at bounding box center [753, 337] width 984 height 507
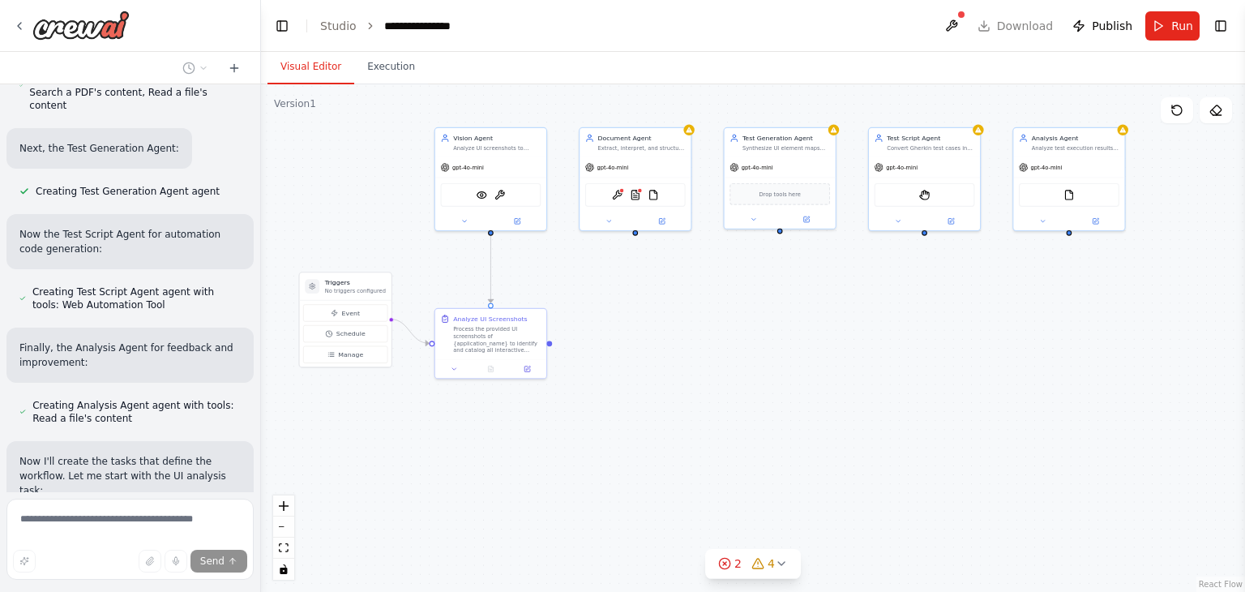
scroll to position [1751, 0]
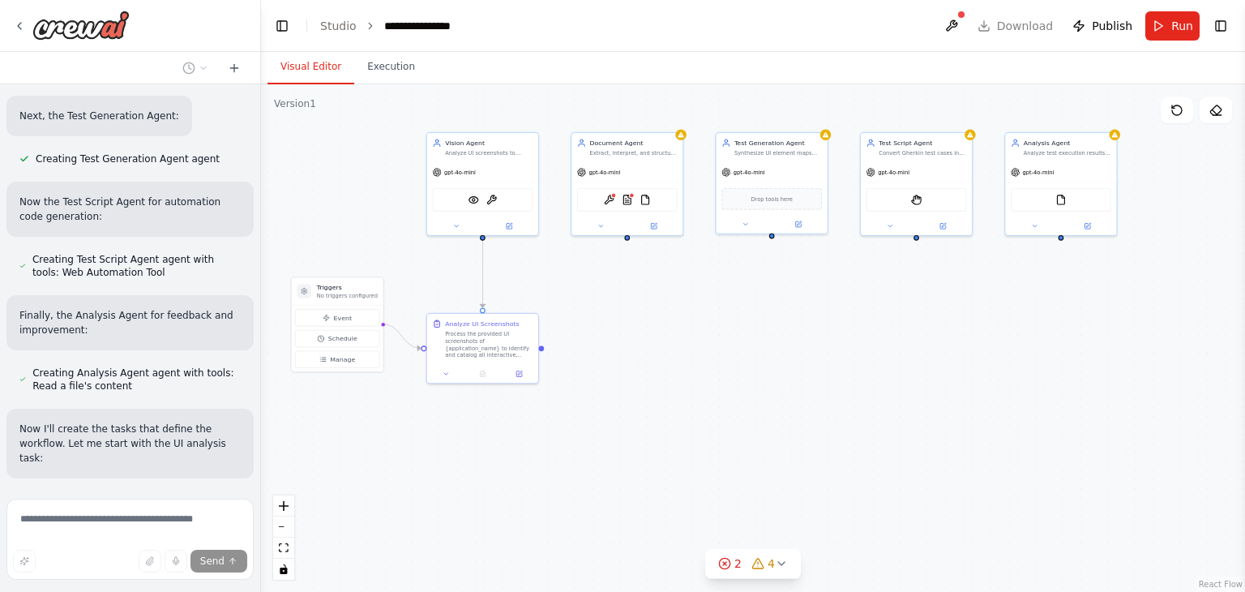
drag, startPoint x: 772, startPoint y: 406, endPoint x: 674, endPoint y: 425, distance: 99.0
click at [674, 425] on div ".deletable-edge-delete-btn { width: 20px; height: 20px; border: 0px solid #ffff…" at bounding box center [753, 337] width 984 height 507
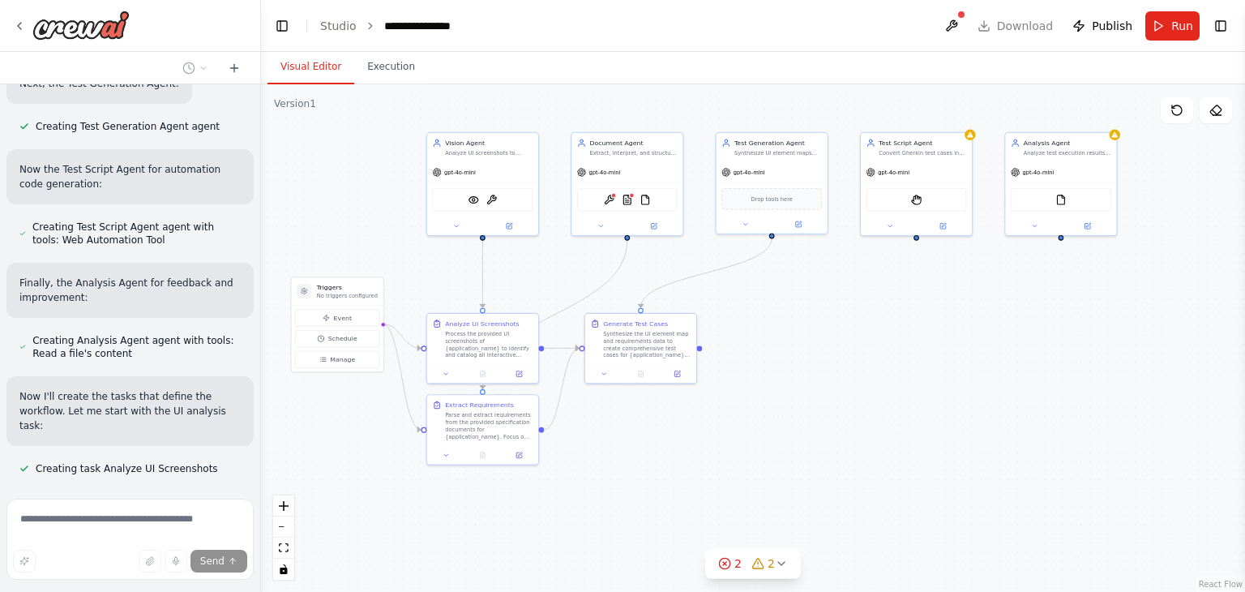
scroll to position [1815, 0]
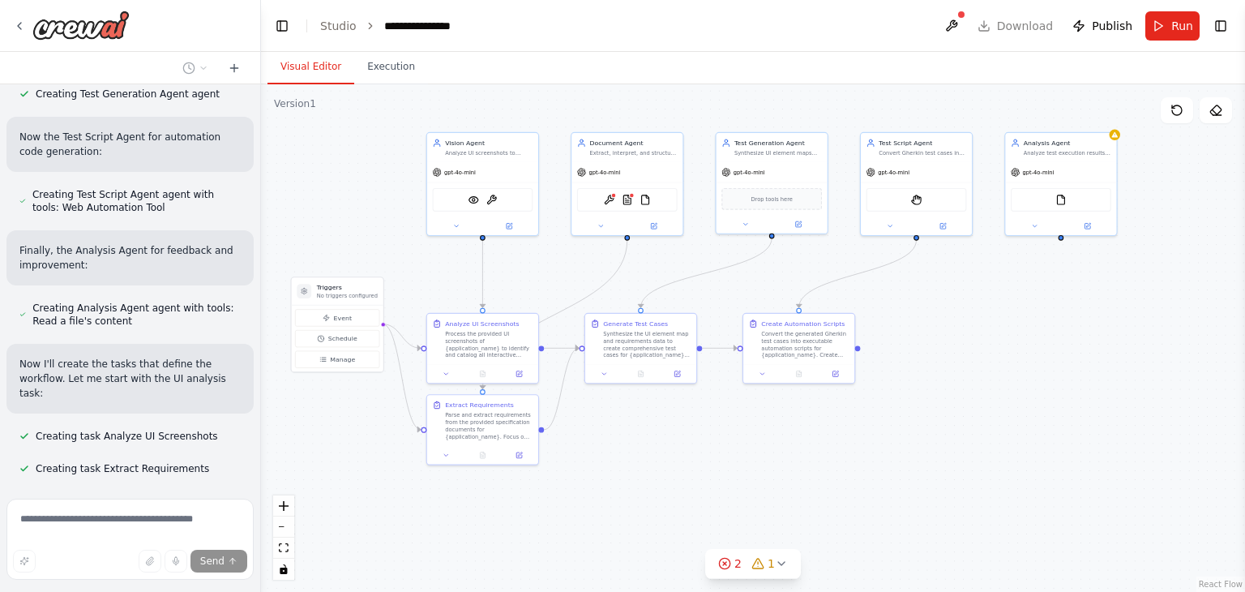
click at [995, 464] on div ".deletable-edge-delete-btn { width: 20px; height: 20px; border: 0px solid #ffff…" at bounding box center [753, 337] width 984 height 507
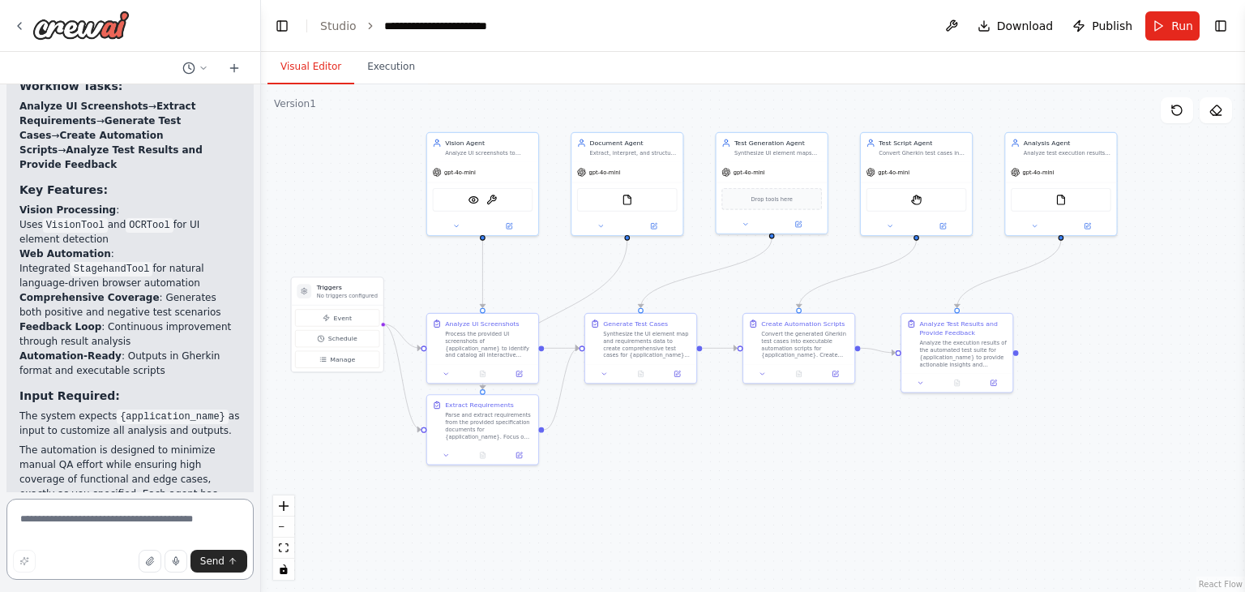
scroll to position [3314, 0]
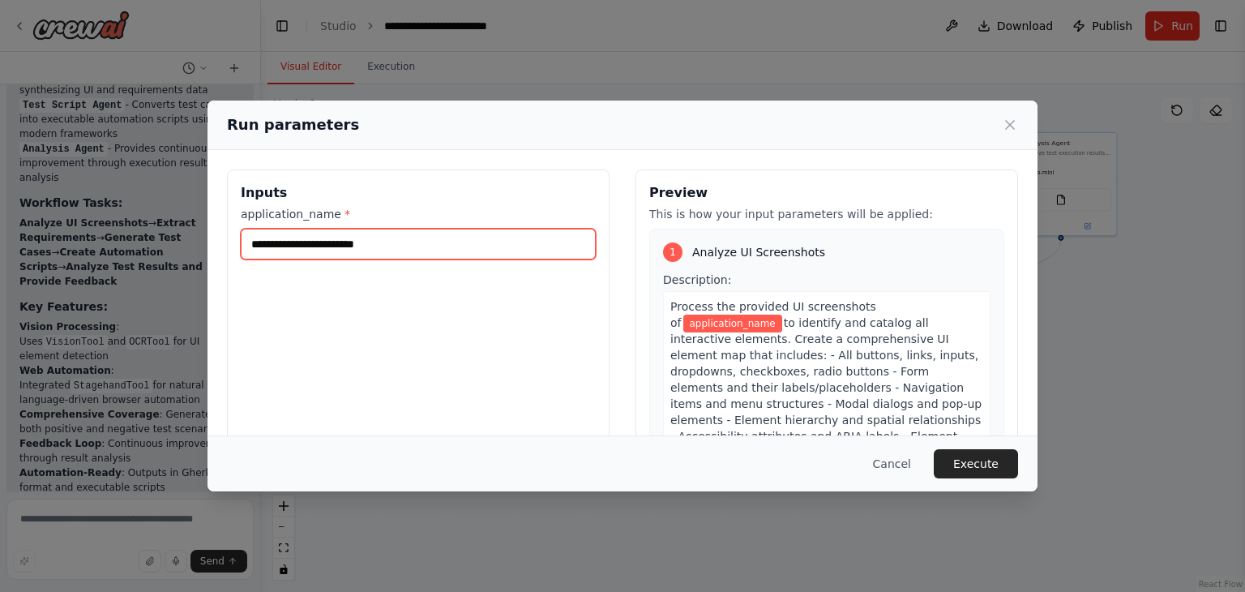
click at [377, 240] on input "application_name *" at bounding box center [418, 244] width 355 height 31
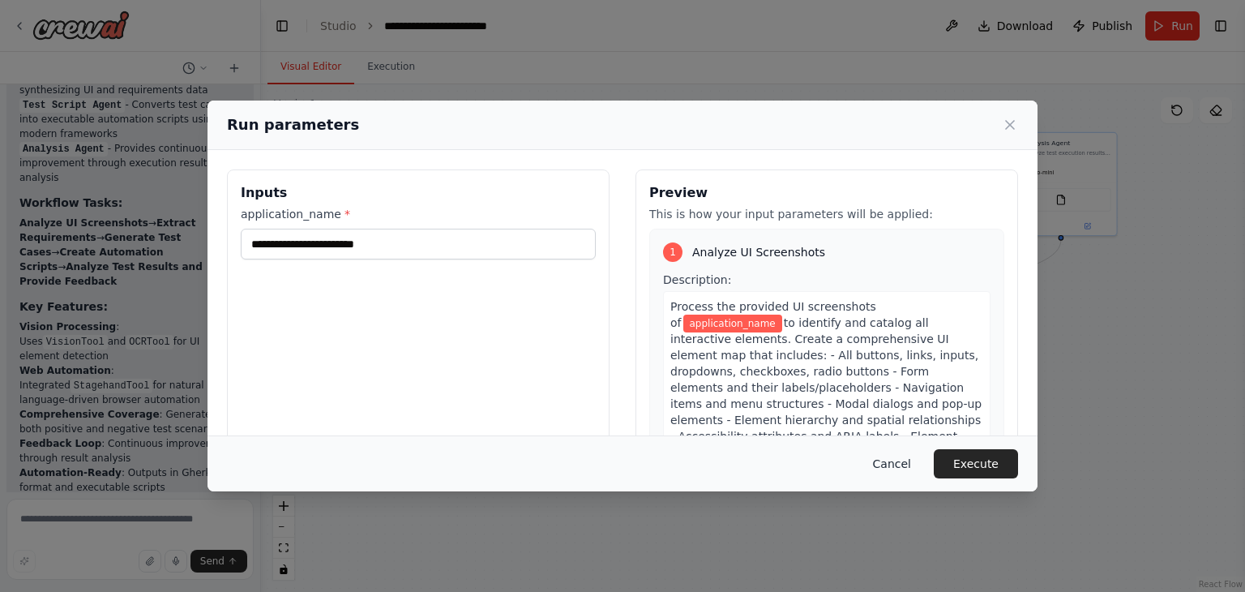
click at [900, 470] on button "Cancel" at bounding box center [892, 463] width 64 height 29
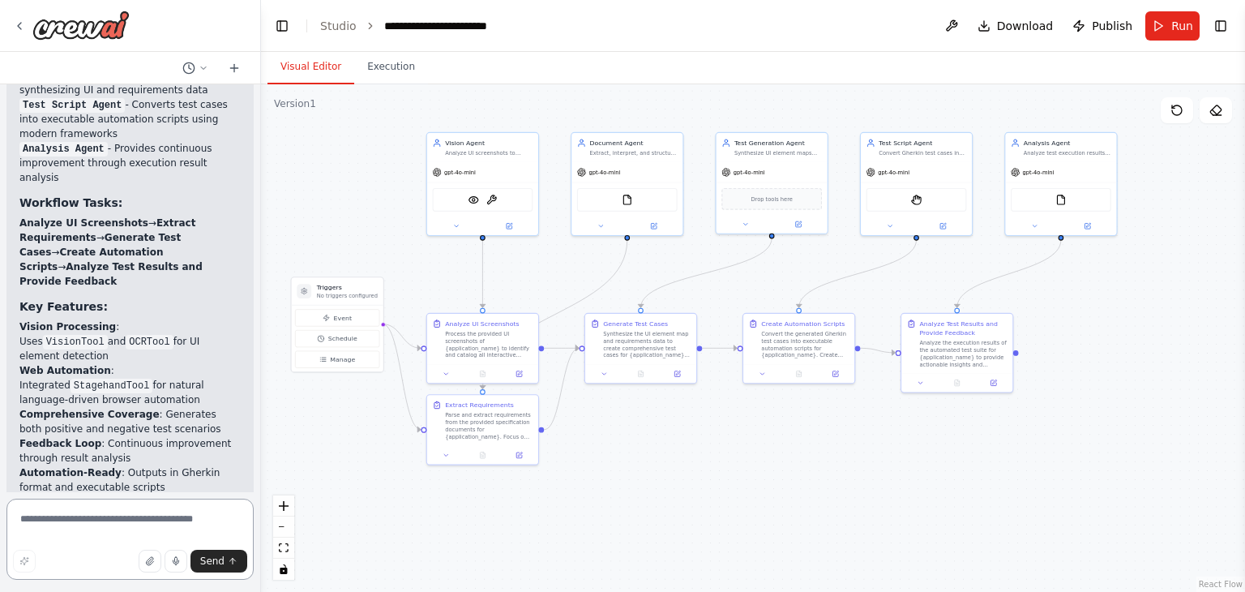
click at [175, 528] on textarea at bounding box center [129, 538] width 247 height 81
type textarea "**********"
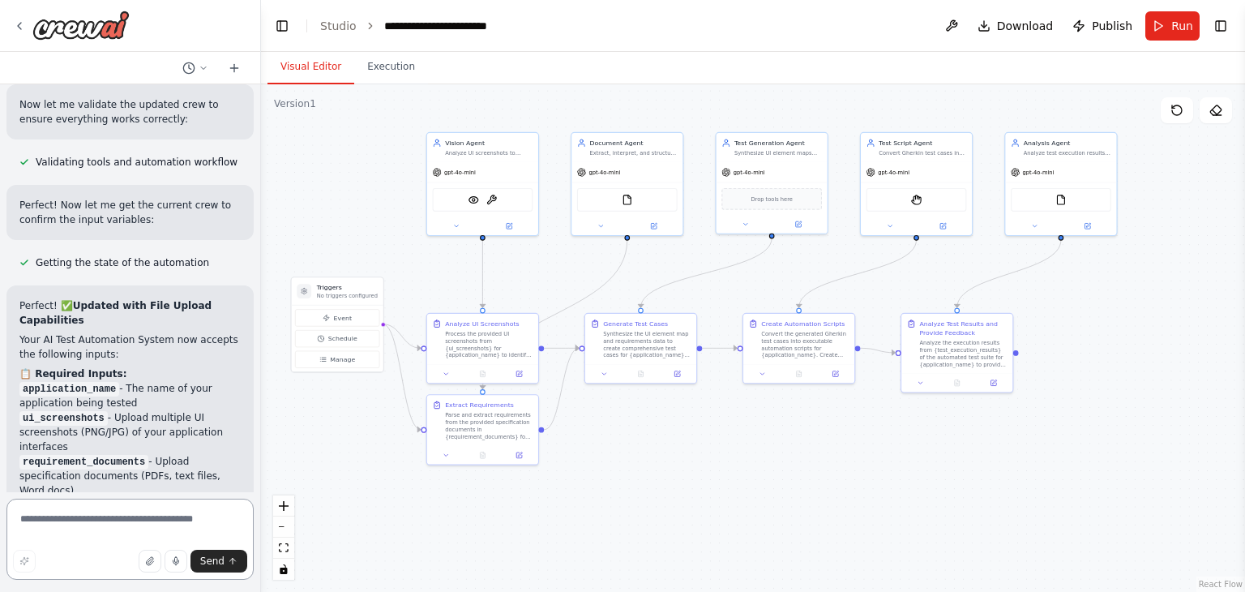
scroll to position [4448, 0]
click at [66, 516] on textarea at bounding box center [129, 538] width 247 height 81
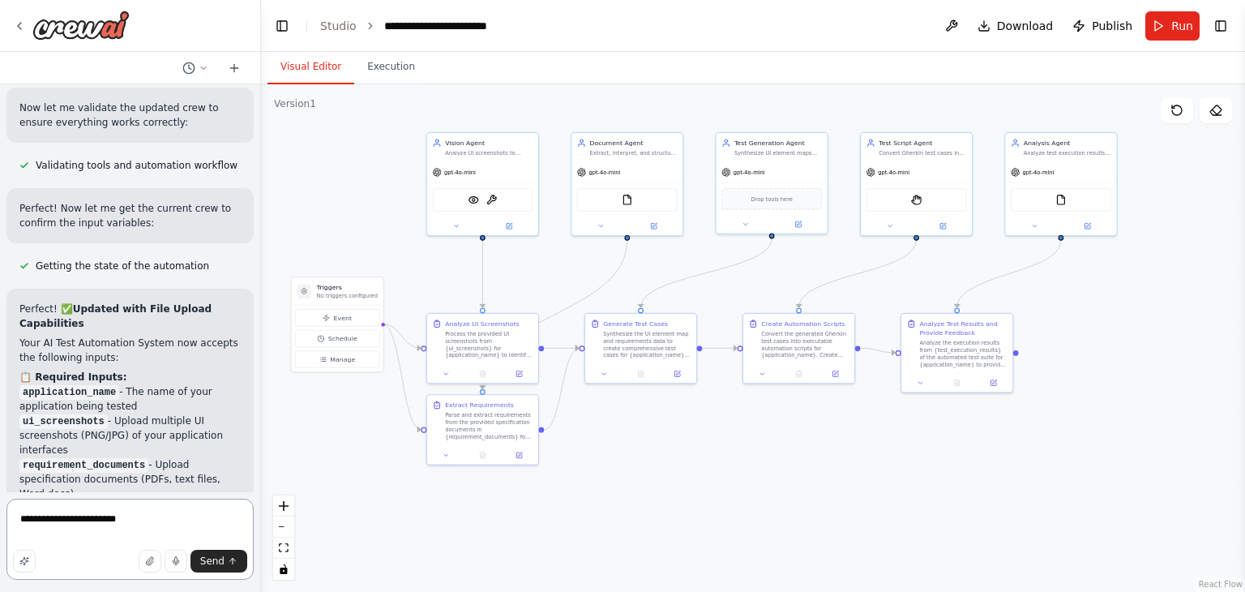
type textarea "**********"
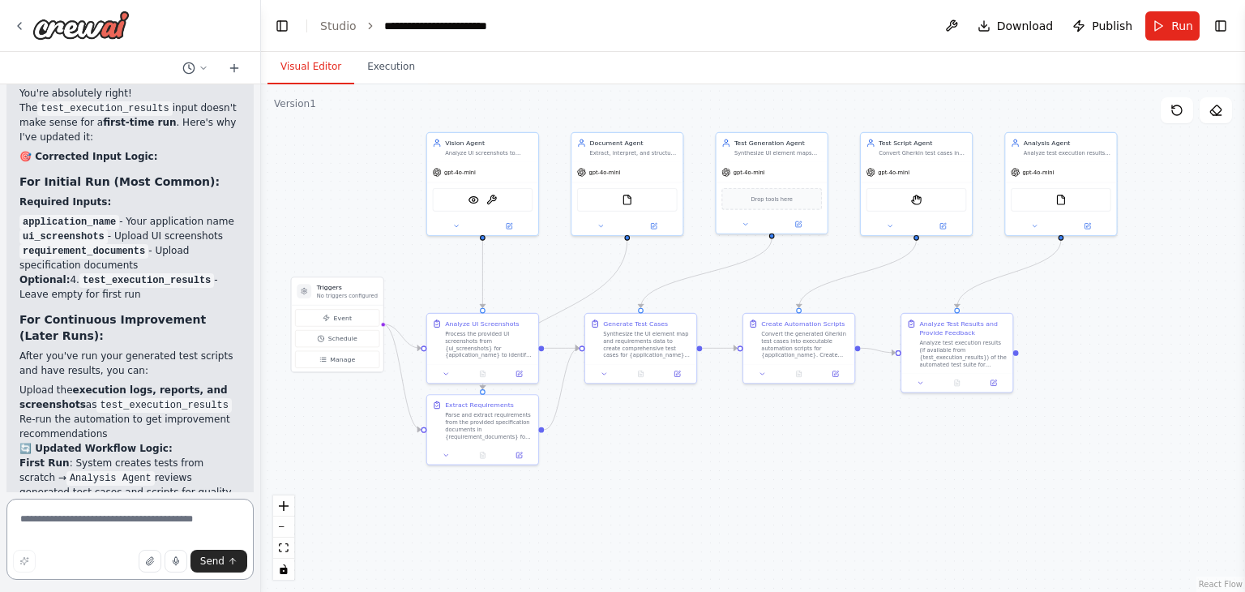
scroll to position [5623, 0]
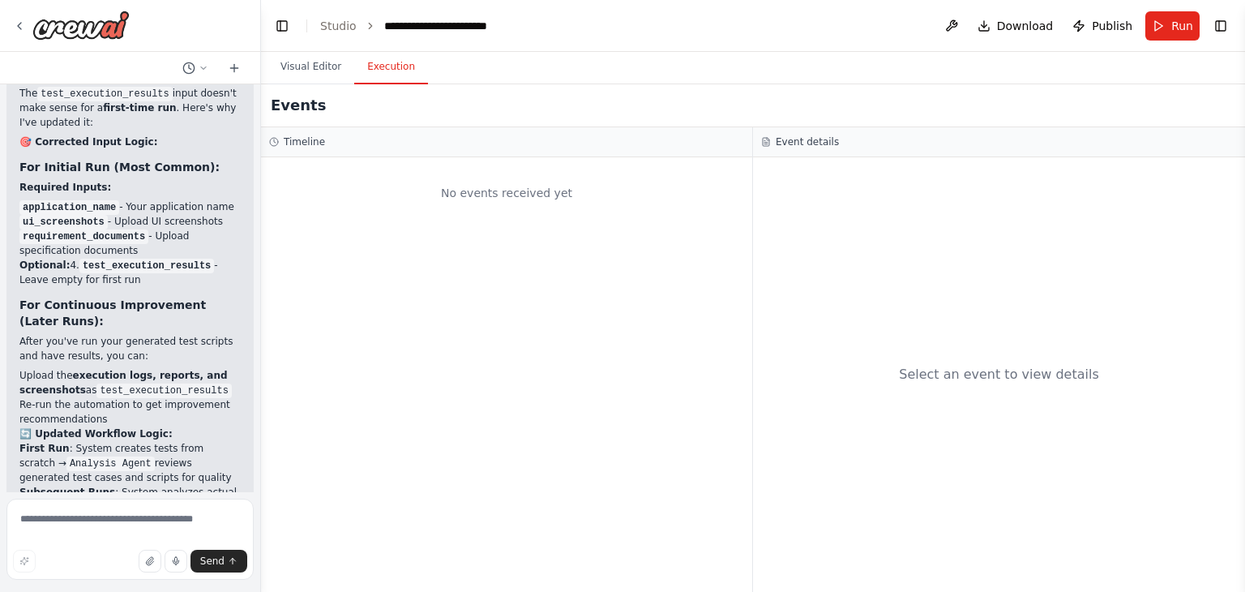
click at [381, 71] on button "Execution" at bounding box center [391, 67] width 74 height 34
click at [1177, 24] on span "Run" at bounding box center [1182, 26] width 22 height 16
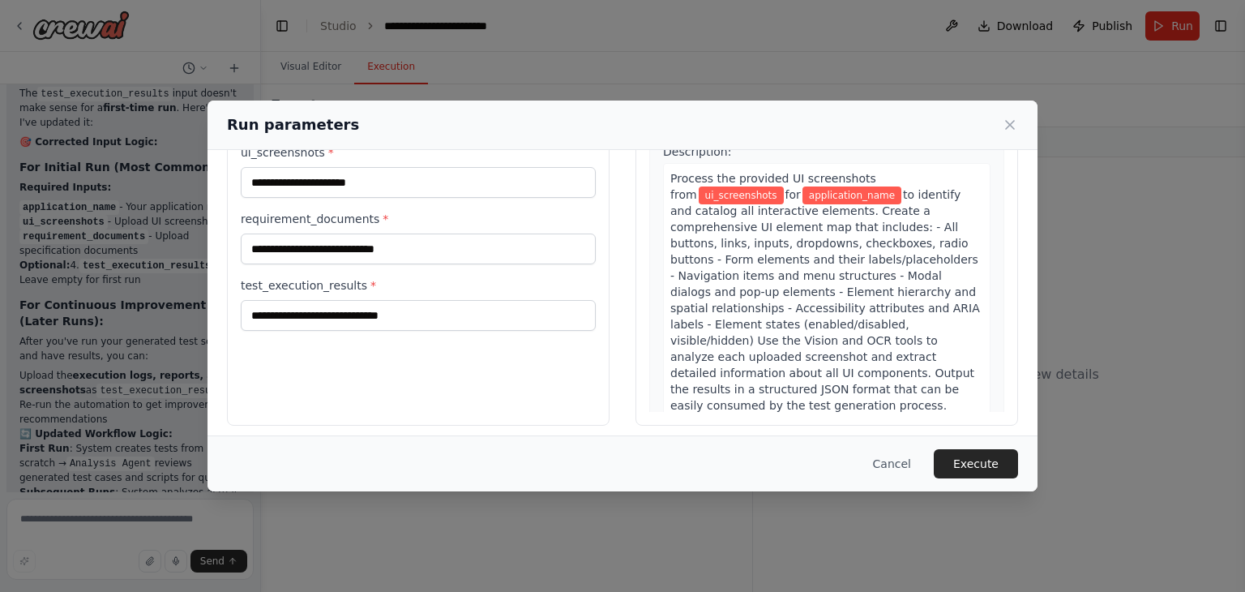
scroll to position [137, 0]
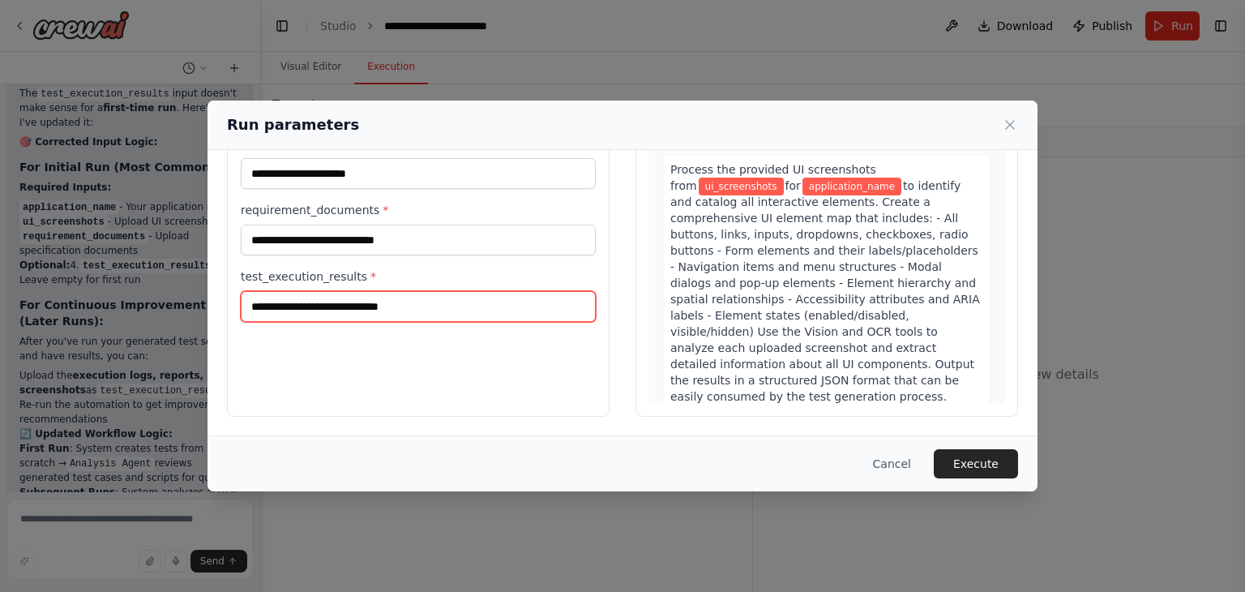
click at [420, 302] on input "test_execution_results *" at bounding box center [418, 306] width 355 height 31
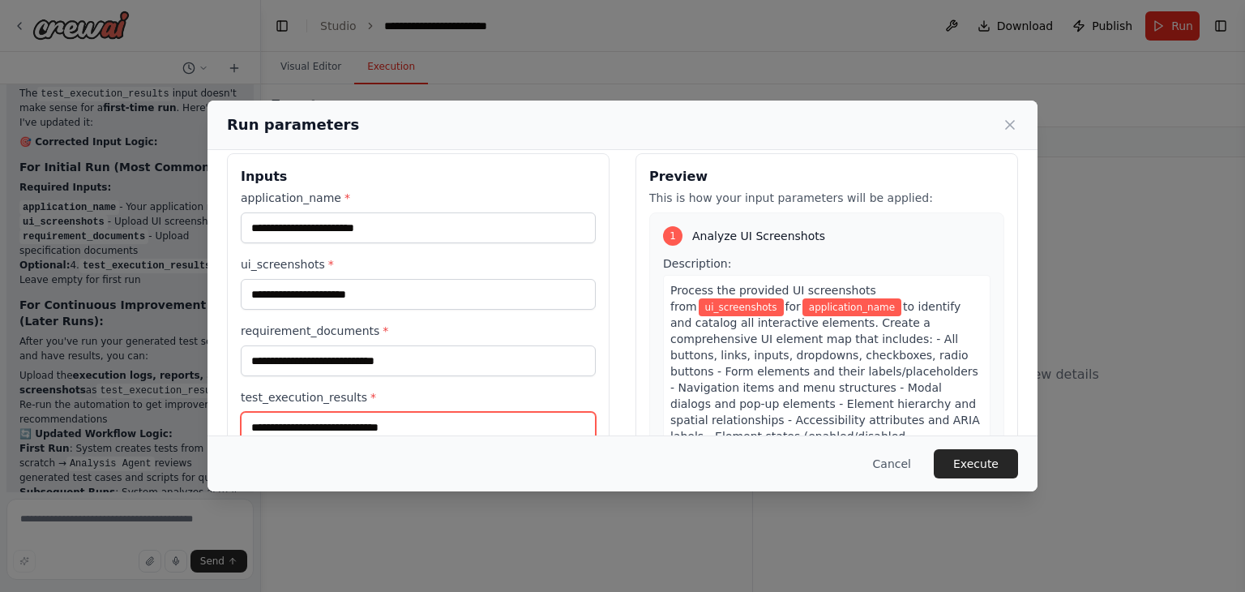
scroll to position [0, 0]
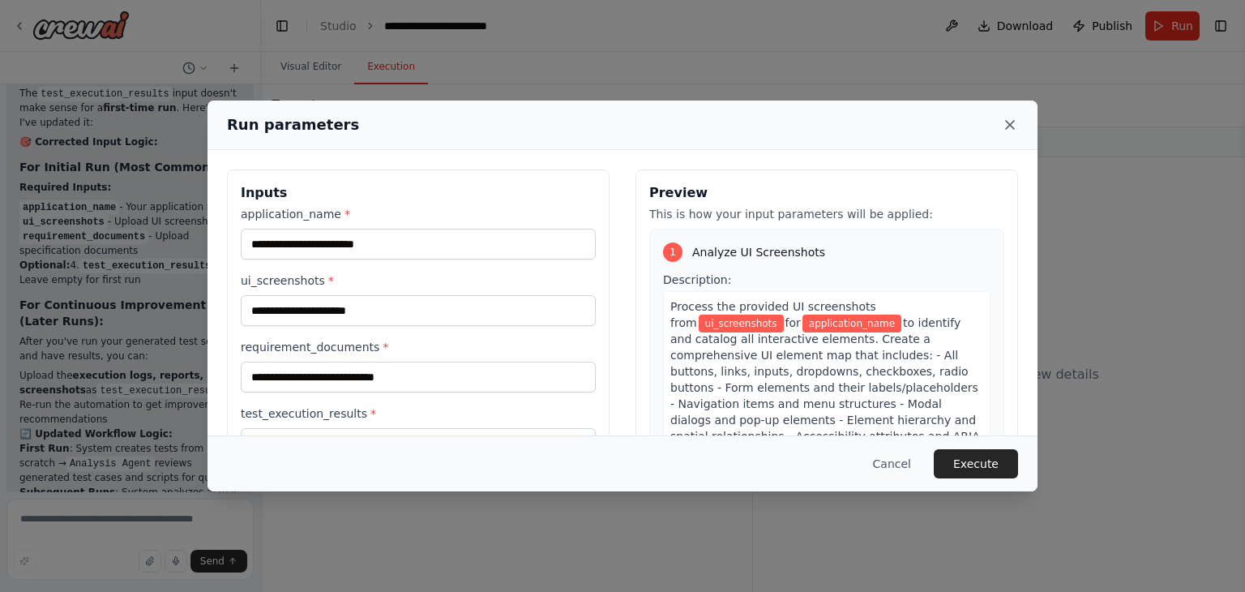
click at [1011, 118] on icon at bounding box center [1010, 125] width 16 height 16
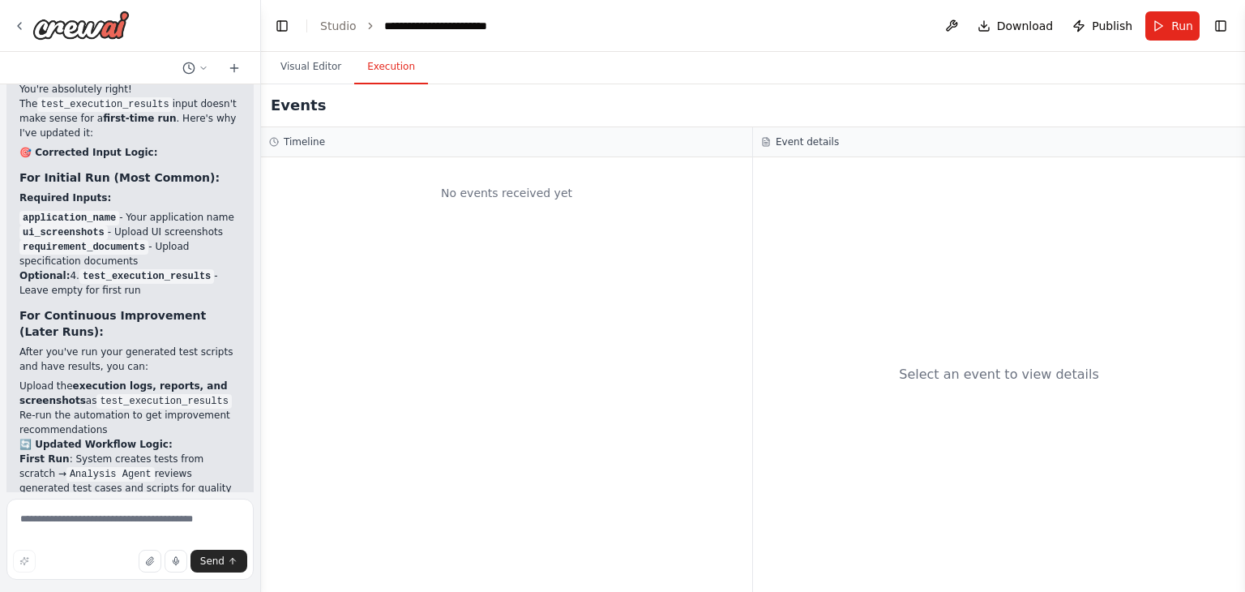
scroll to position [5623, 0]
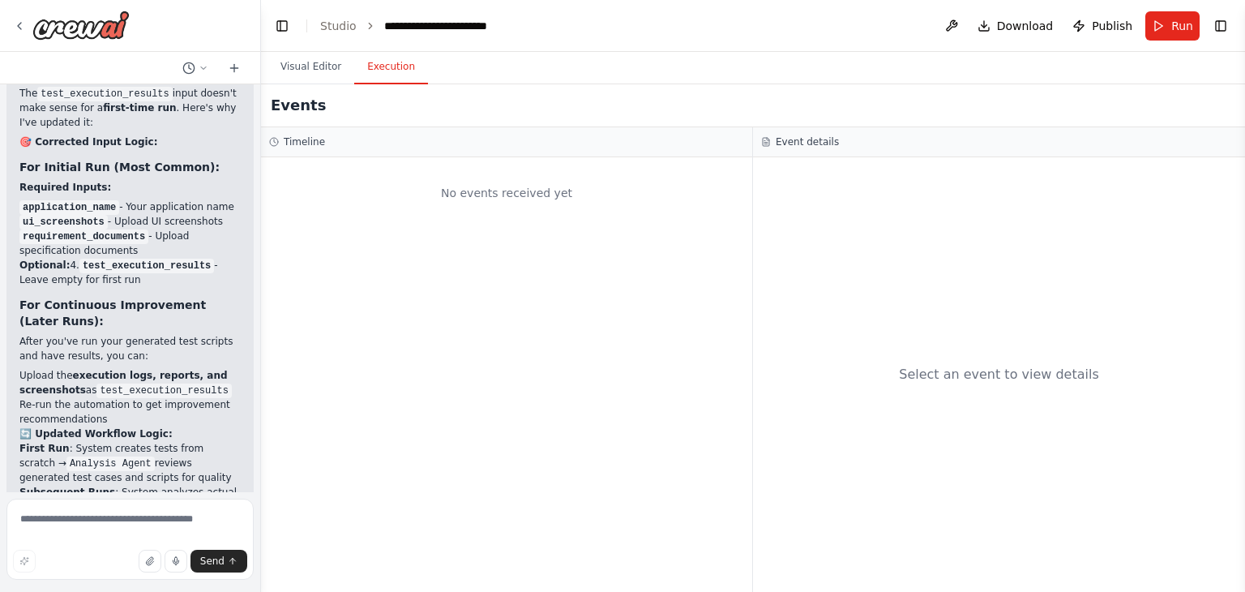
drag, startPoint x: 83, startPoint y: 341, endPoint x: 152, endPoint y: 368, distance: 73.9
drag, startPoint x: 142, startPoint y: 370, endPoint x: 178, endPoint y: 385, distance: 39.3
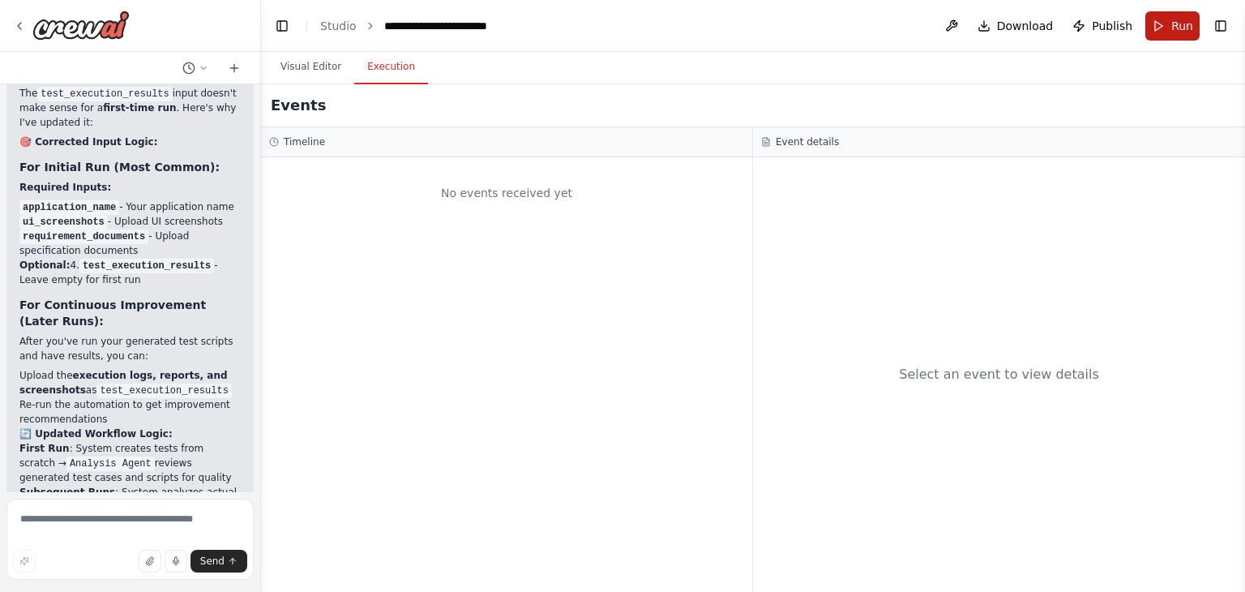
click at [1192, 20] on span "Run" at bounding box center [1182, 26] width 22 height 16
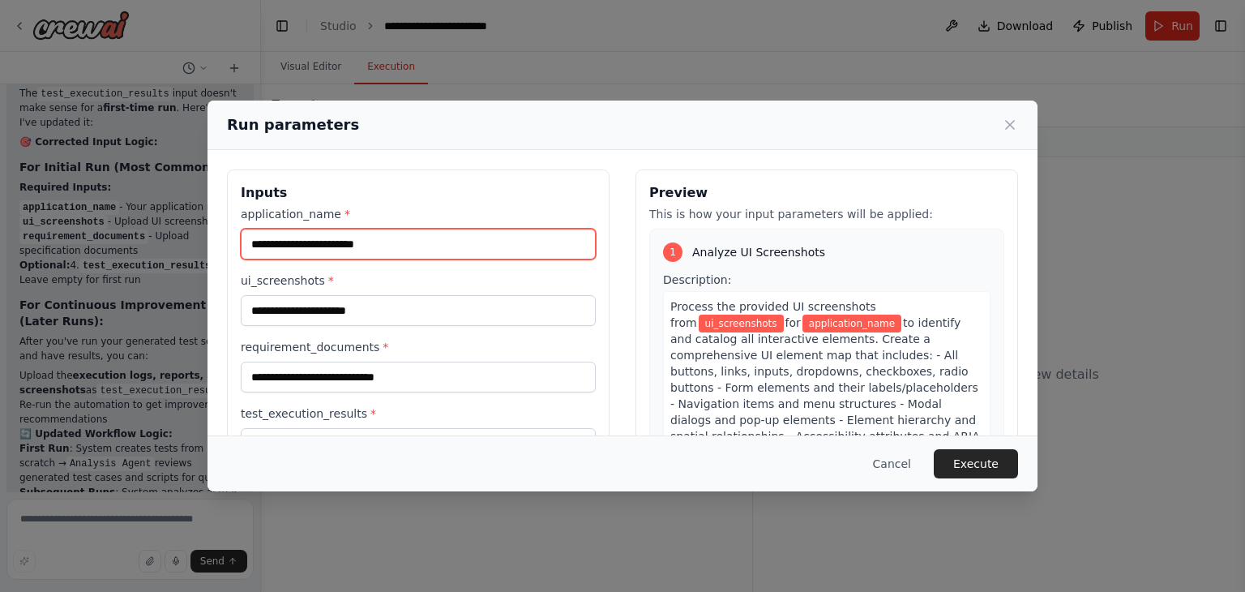
click at [353, 237] on input "application_name *" at bounding box center [418, 244] width 355 height 31
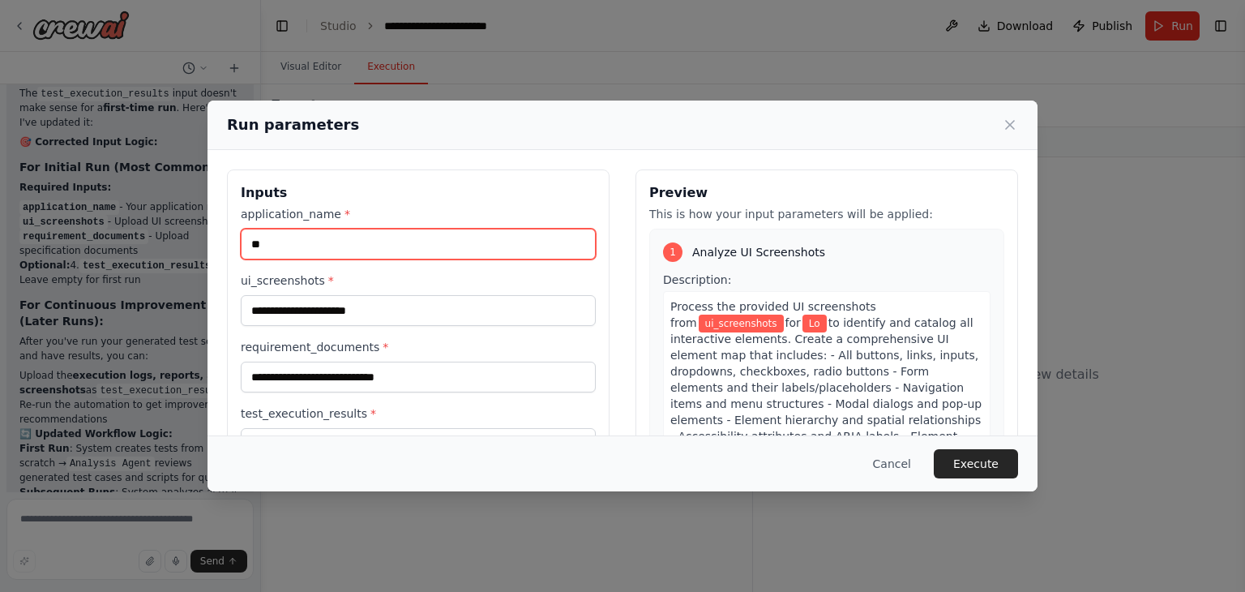
type input "*"
type input "******"
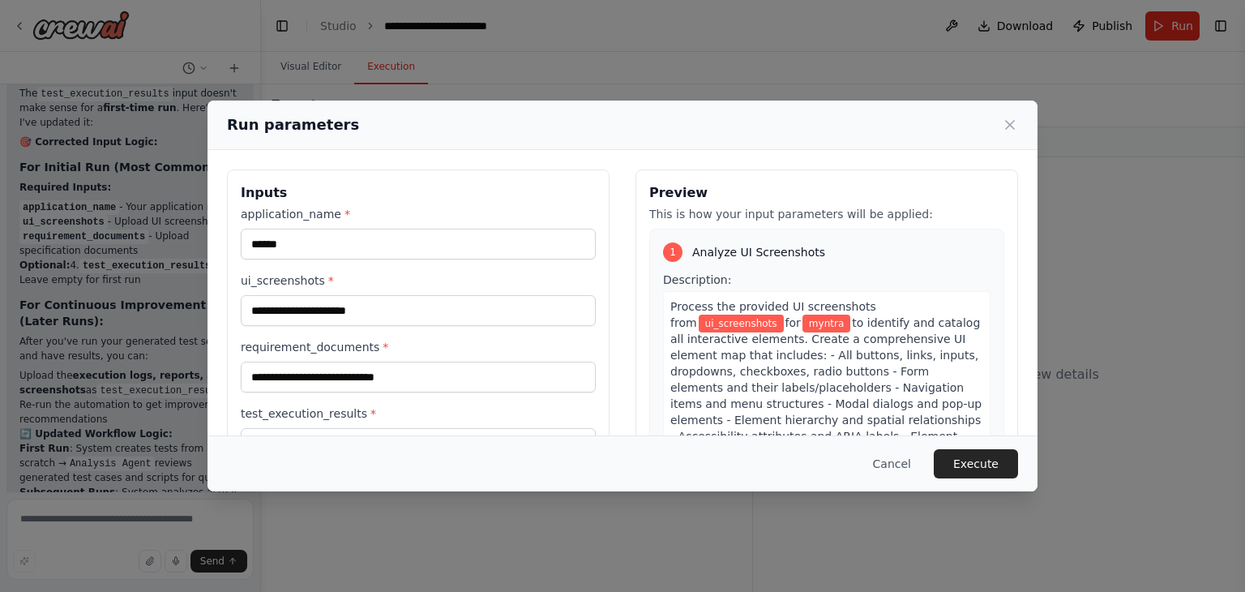
click at [323, 260] on div "application_name * ****** ui_screenshots * requirement_documents * test_executi…" at bounding box center [418, 332] width 355 height 253
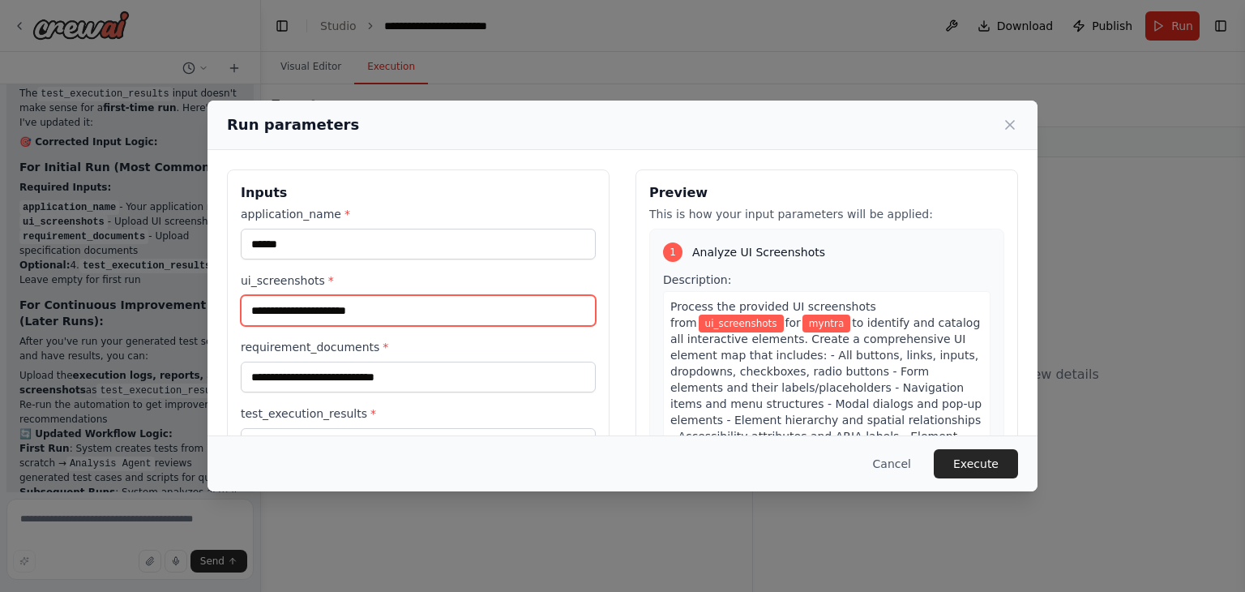
click at [272, 309] on input "ui_screenshots *" at bounding box center [418, 310] width 355 height 31
paste input "**********"
type input "**********"
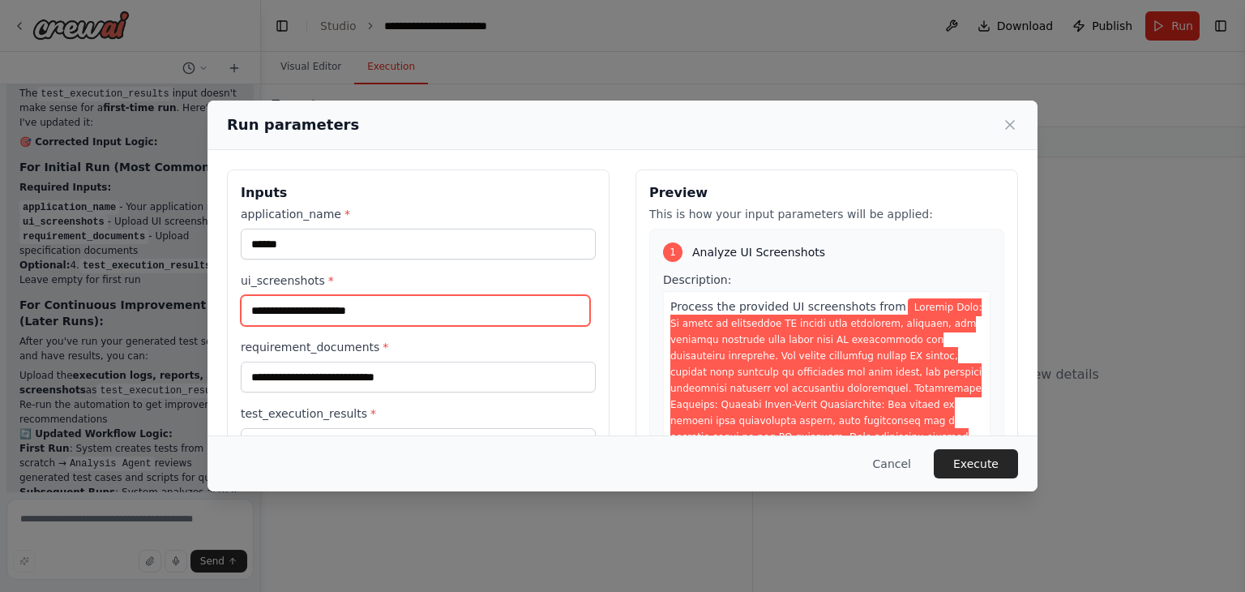
scroll to position [0, 0]
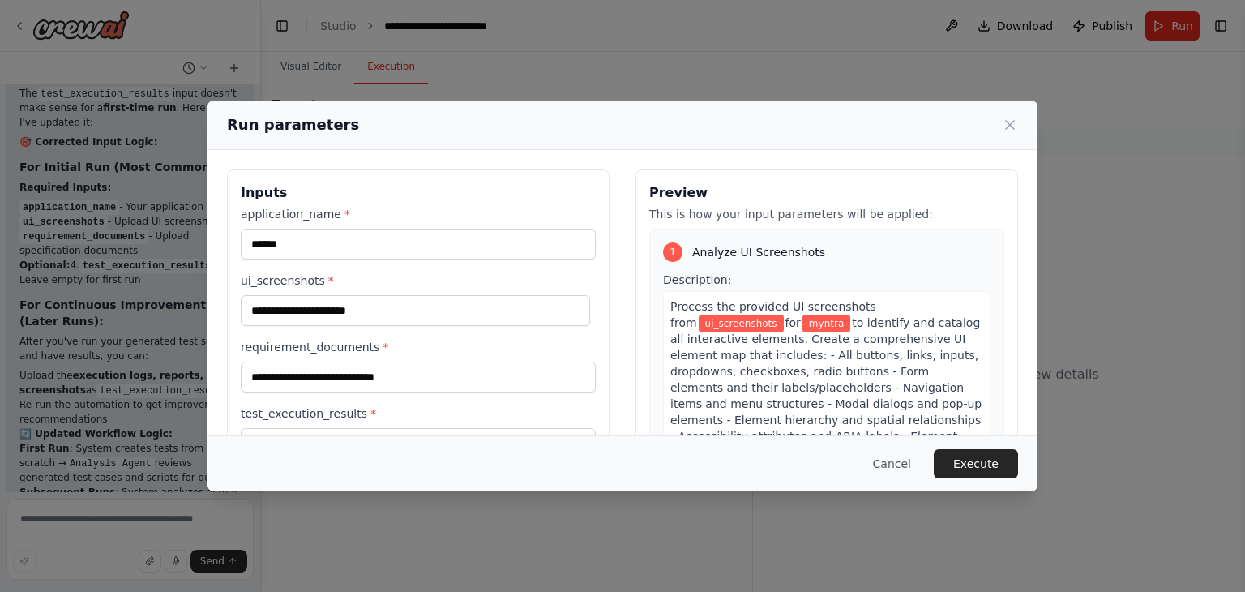
click at [116, 387] on div "Run parameters Inputs application_name * ****** ui_screenshots * requirement_do…" at bounding box center [622, 296] width 1245 height 592
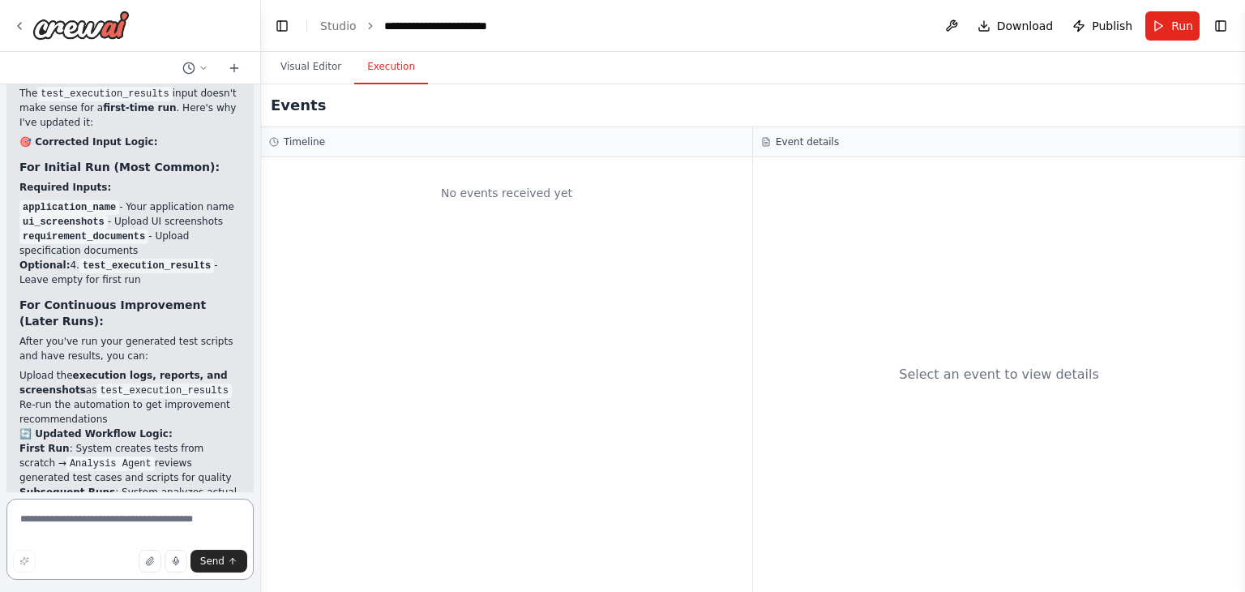
click at [145, 527] on textarea at bounding box center [129, 538] width 247 height 81
type textarea "**********"
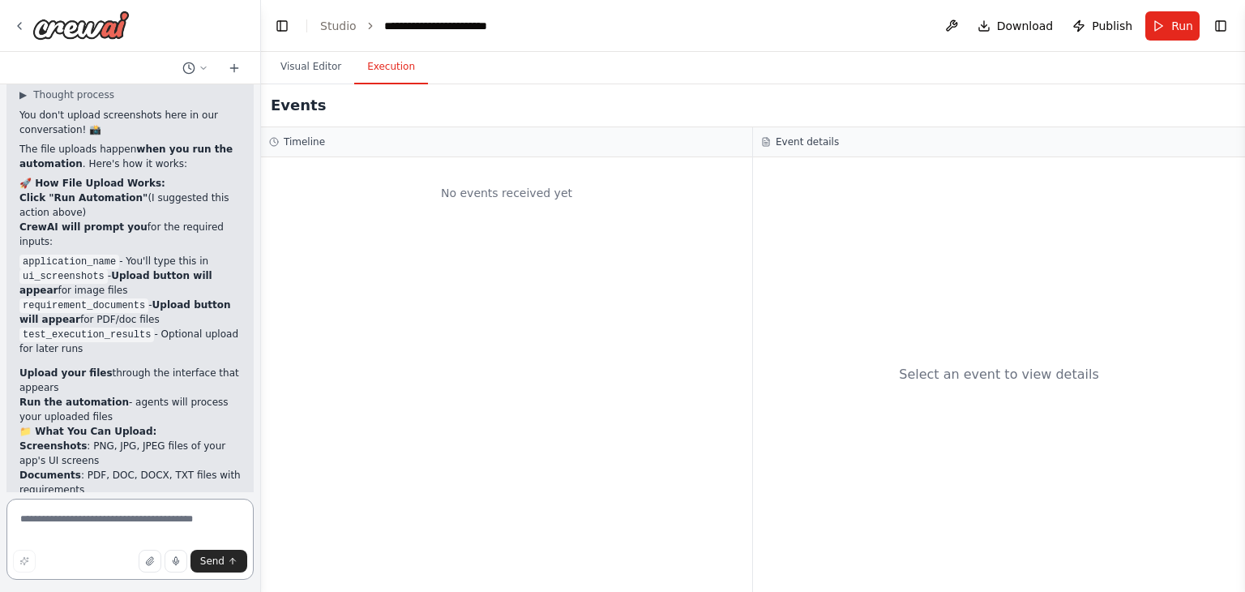
scroll to position [6382, 0]
click at [1182, 24] on span "Run" at bounding box center [1182, 26] width 22 height 16
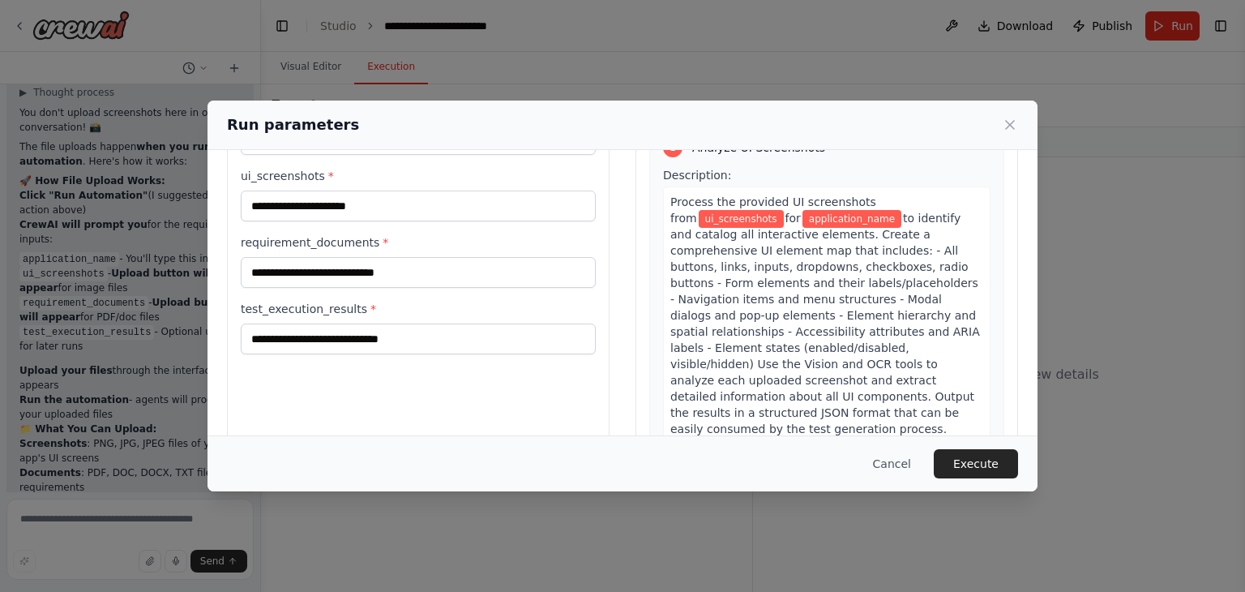
scroll to position [104, 0]
click at [312, 207] on input "ui_screenshots *" at bounding box center [418, 206] width 355 height 31
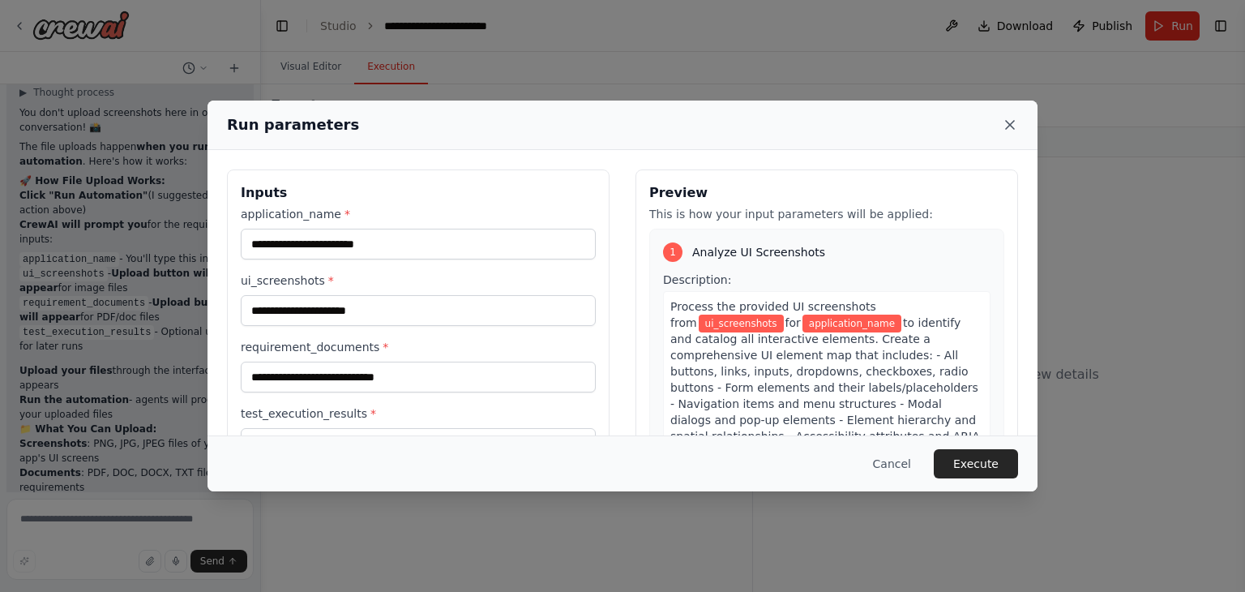
click at [1007, 130] on icon at bounding box center [1010, 125] width 16 height 16
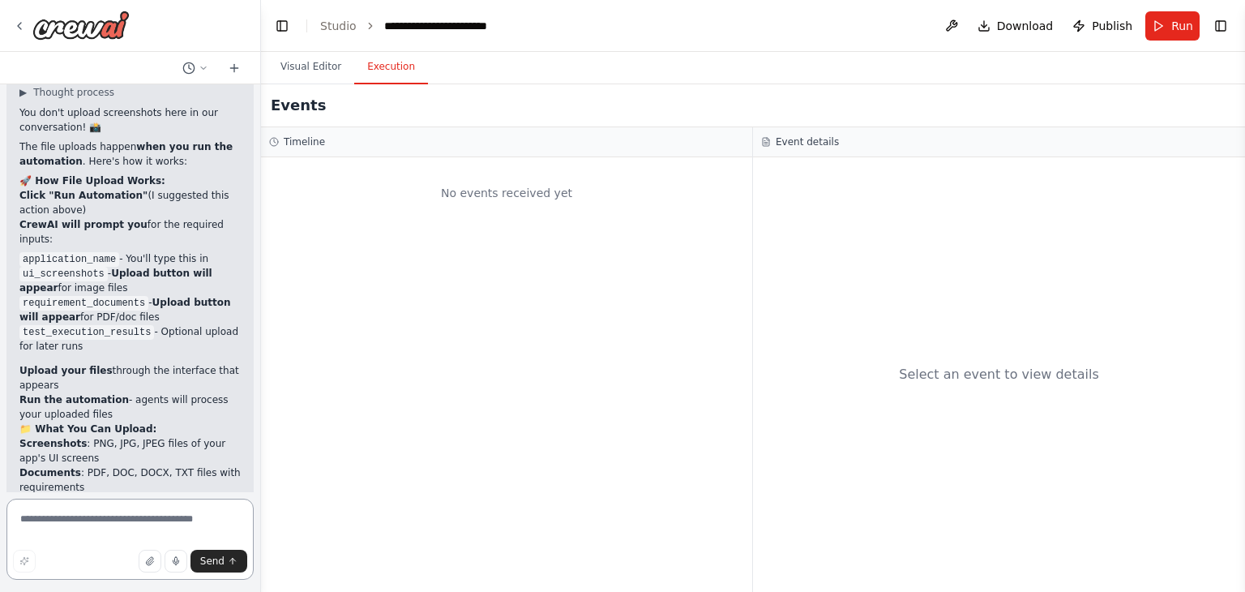
click at [100, 533] on textarea at bounding box center [129, 538] width 247 height 81
type textarea "*"
type textarea "**********"
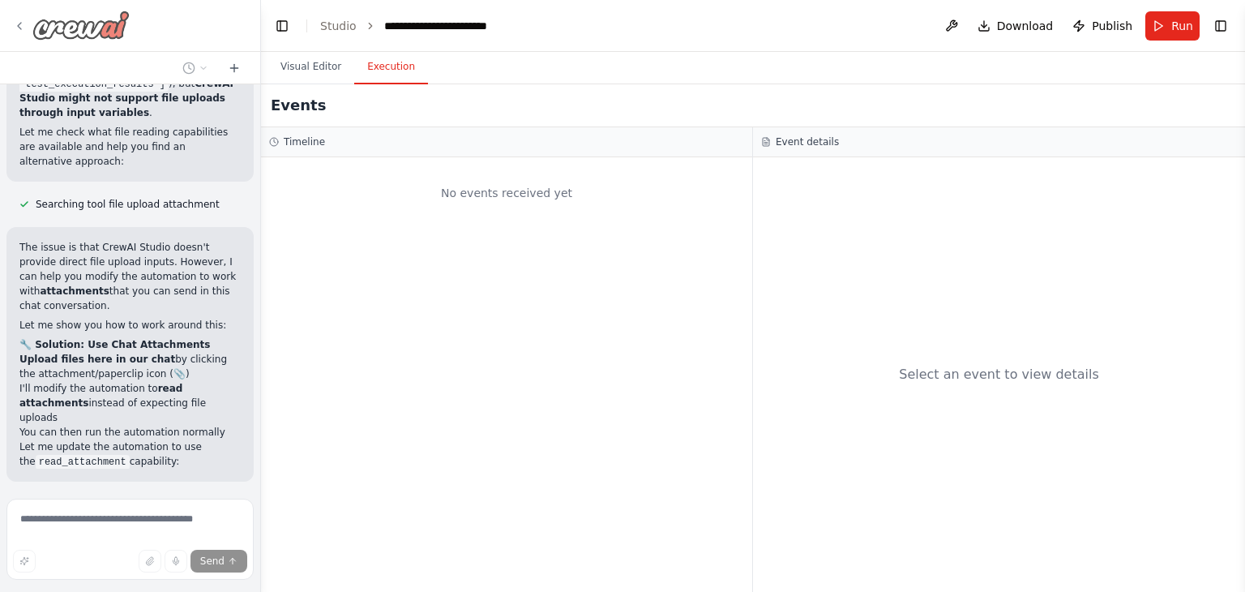
scroll to position [7405, 0]
